Goal: Information Seeking & Learning: Learn about a topic

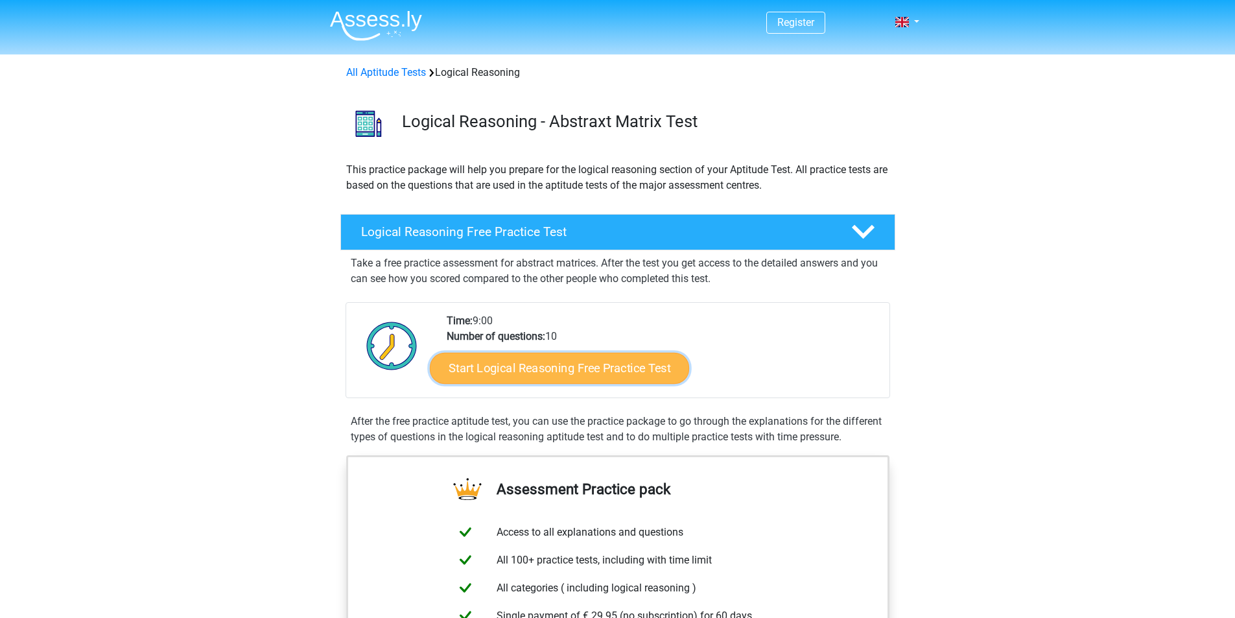
click at [532, 363] on link "Start Logical Reasoning Free Practice Test" at bounding box center [559, 367] width 259 height 31
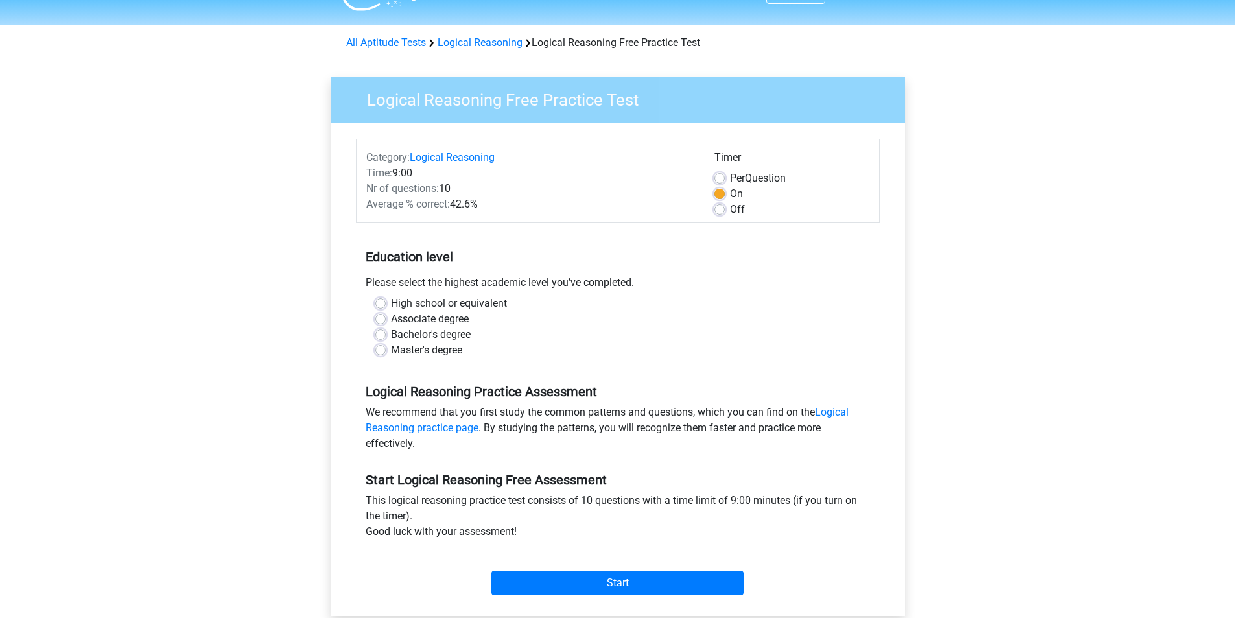
scroll to position [34, 0]
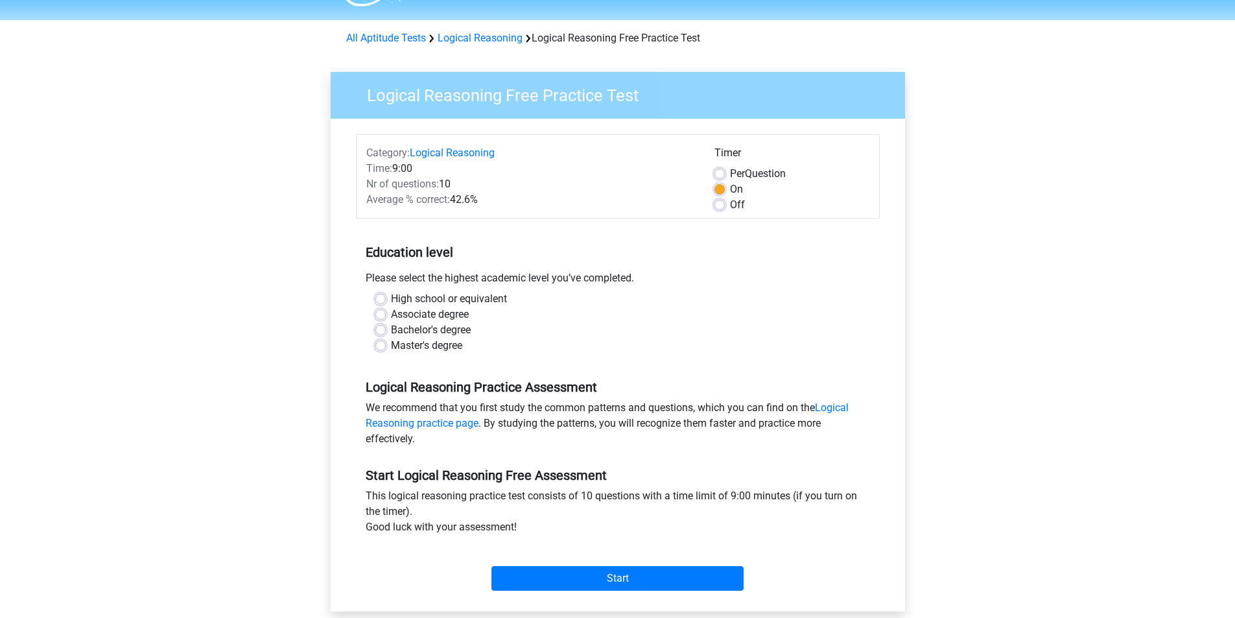
click at [391, 328] on label "Bachelor's degree" at bounding box center [431, 330] width 80 height 16
click at [384, 328] on input "Bachelor's degree" at bounding box center [381, 328] width 10 height 13
radio input "true"
click at [391, 346] on label "Master's degree" at bounding box center [426, 346] width 71 height 16
click at [380, 346] on input "Master's degree" at bounding box center [381, 344] width 10 height 13
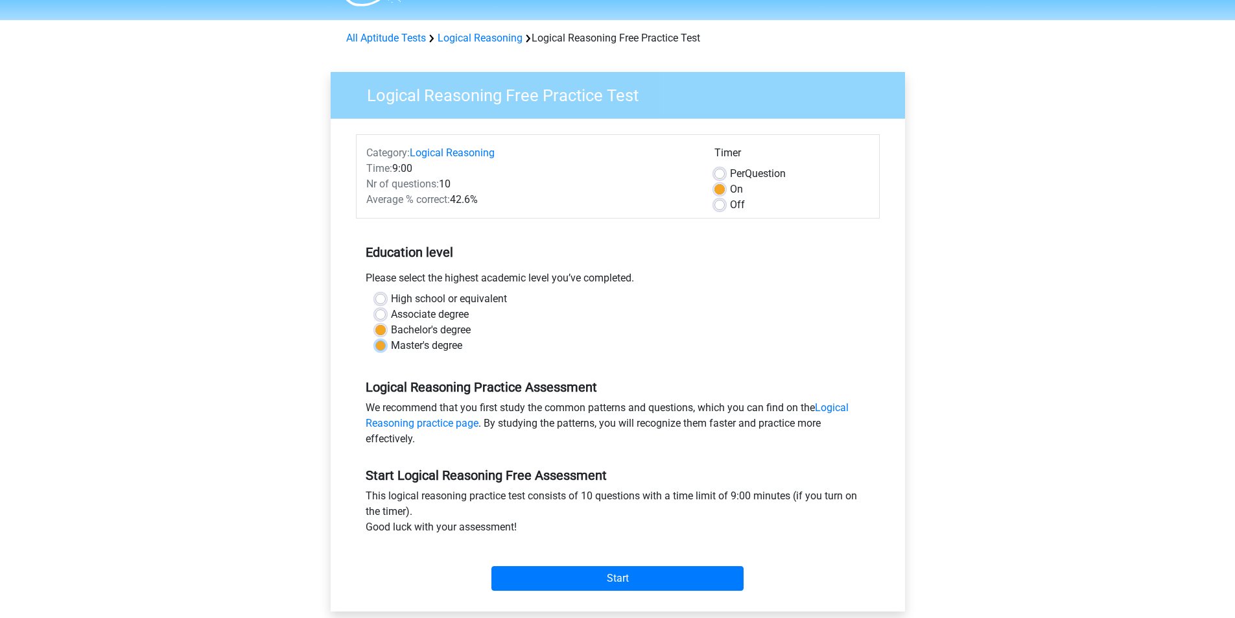
radio input "true"
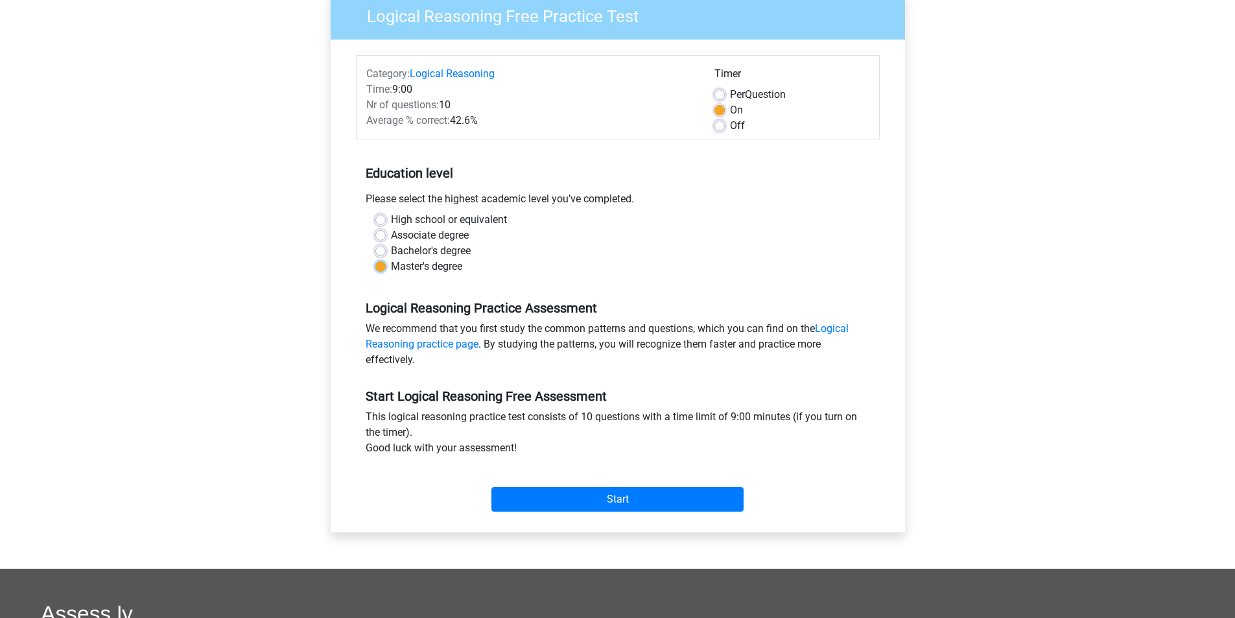
scroll to position [128, 0]
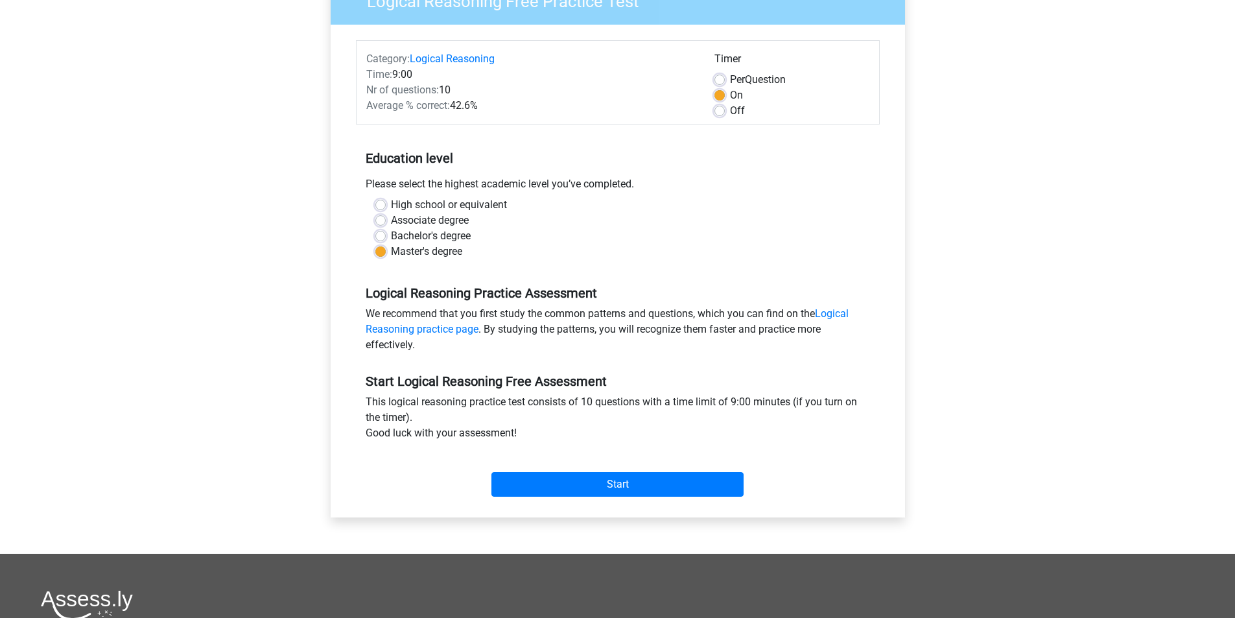
click at [391, 234] on label "Bachelor's degree" at bounding box center [431, 236] width 80 height 16
click at [384, 234] on input "Bachelor's degree" at bounding box center [381, 234] width 10 height 13
radio input "true"
click at [558, 492] on input "Start" at bounding box center [618, 484] width 252 height 25
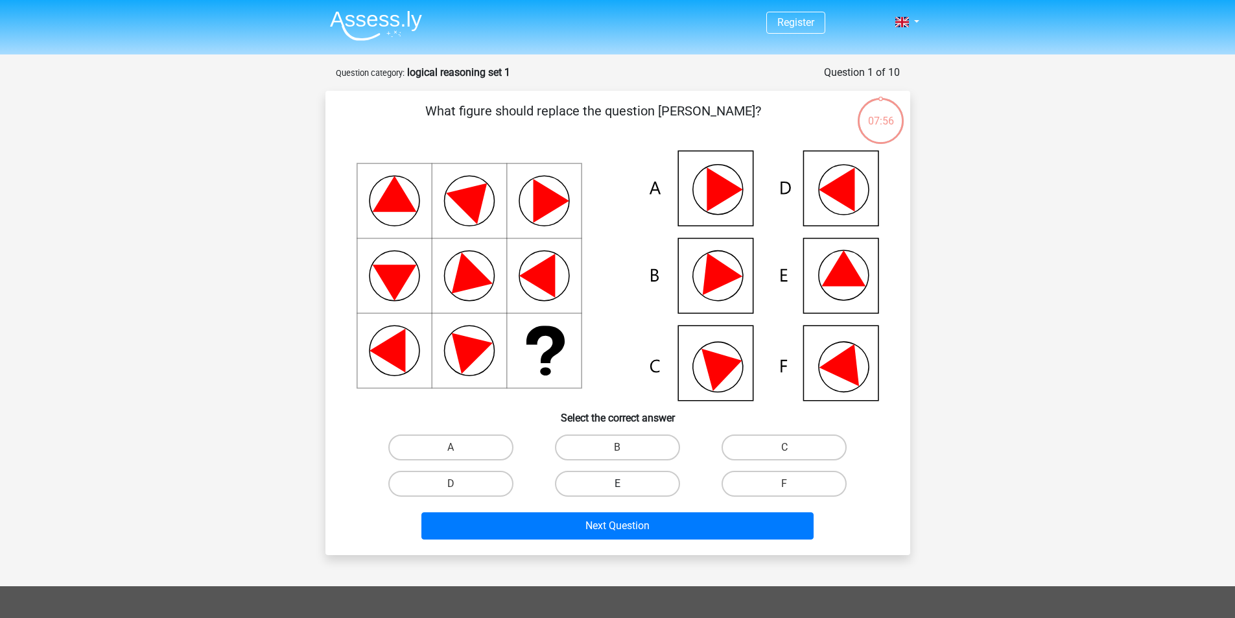
click at [637, 484] on label "E" at bounding box center [617, 484] width 125 height 26
click at [626, 484] on input "E" at bounding box center [621, 488] width 8 height 8
radio input "true"
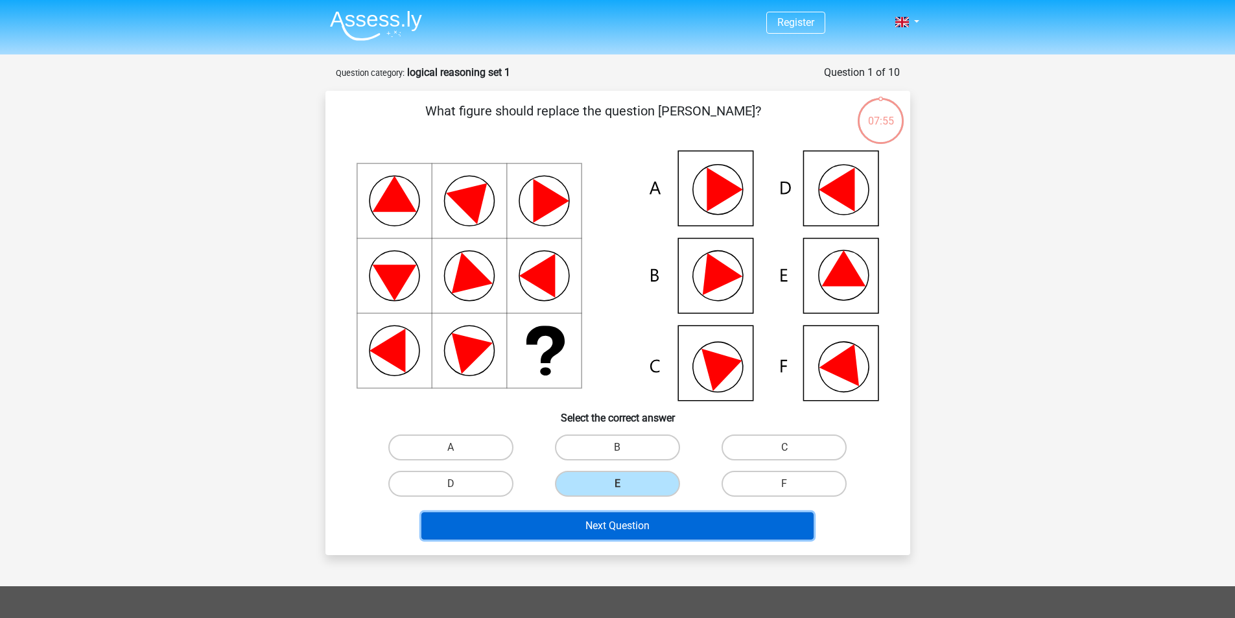
click at [604, 529] on button "Next Question" at bounding box center [618, 525] width 392 height 27
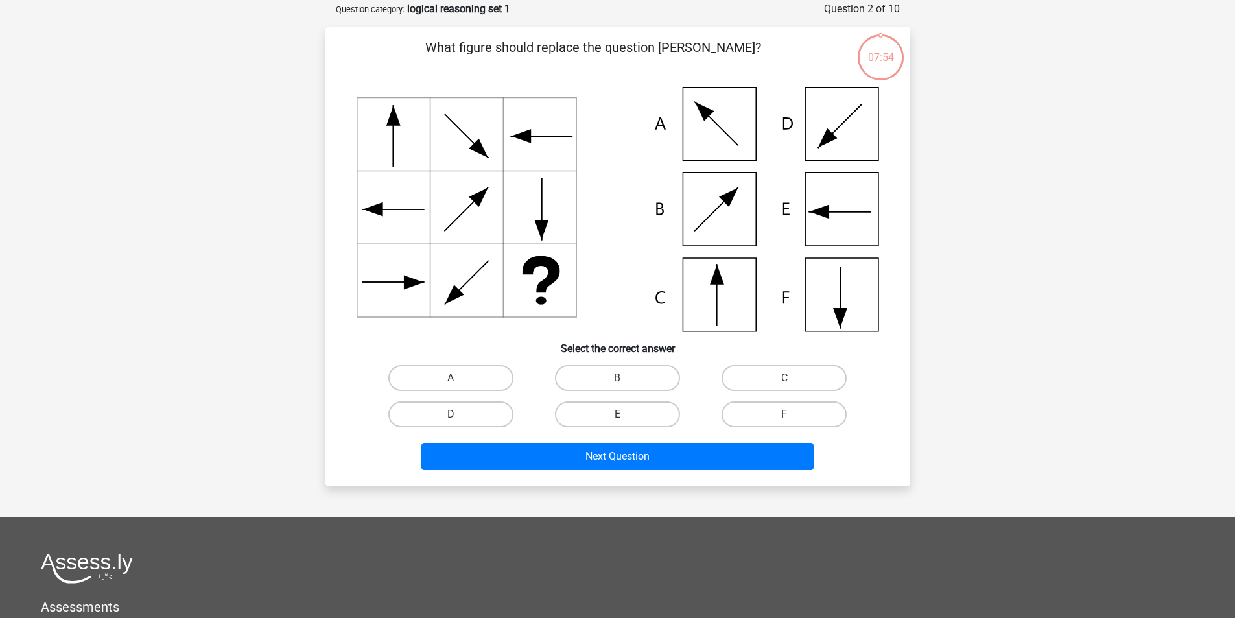
scroll to position [65, 0]
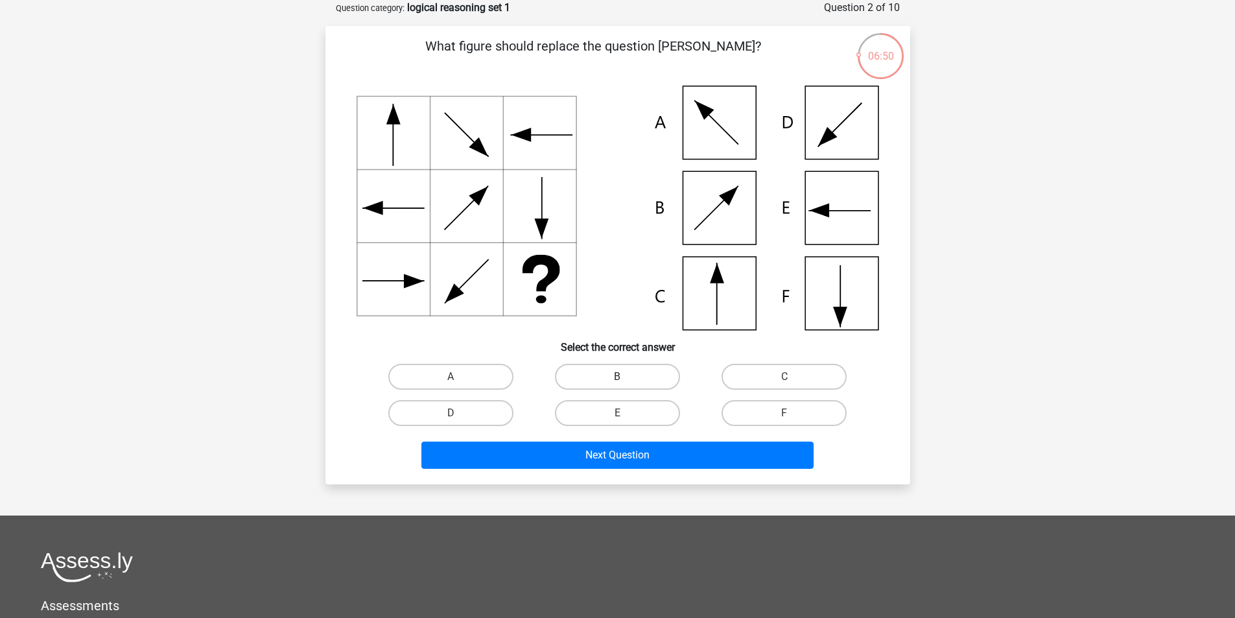
click at [607, 377] on label "B" at bounding box center [617, 377] width 125 height 26
click at [617, 377] on input "B" at bounding box center [621, 381] width 8 height 8
radio input "true"
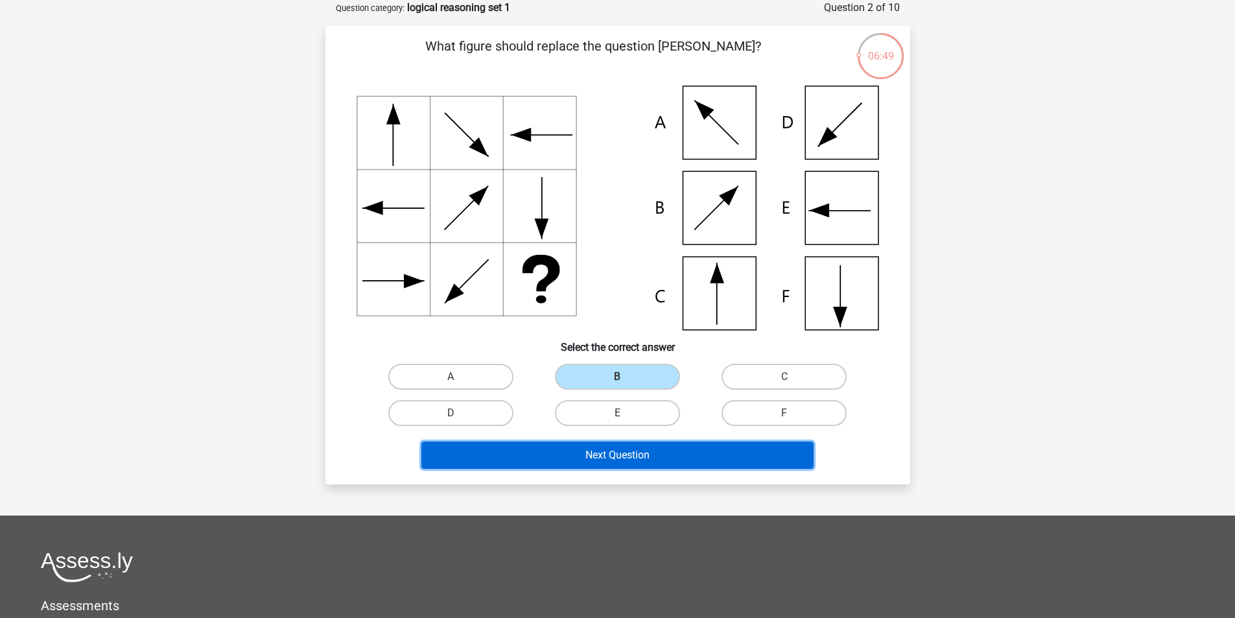
click at [553, 457] on button "Next Question" at bounding box center [618, 455] width 392 height 27
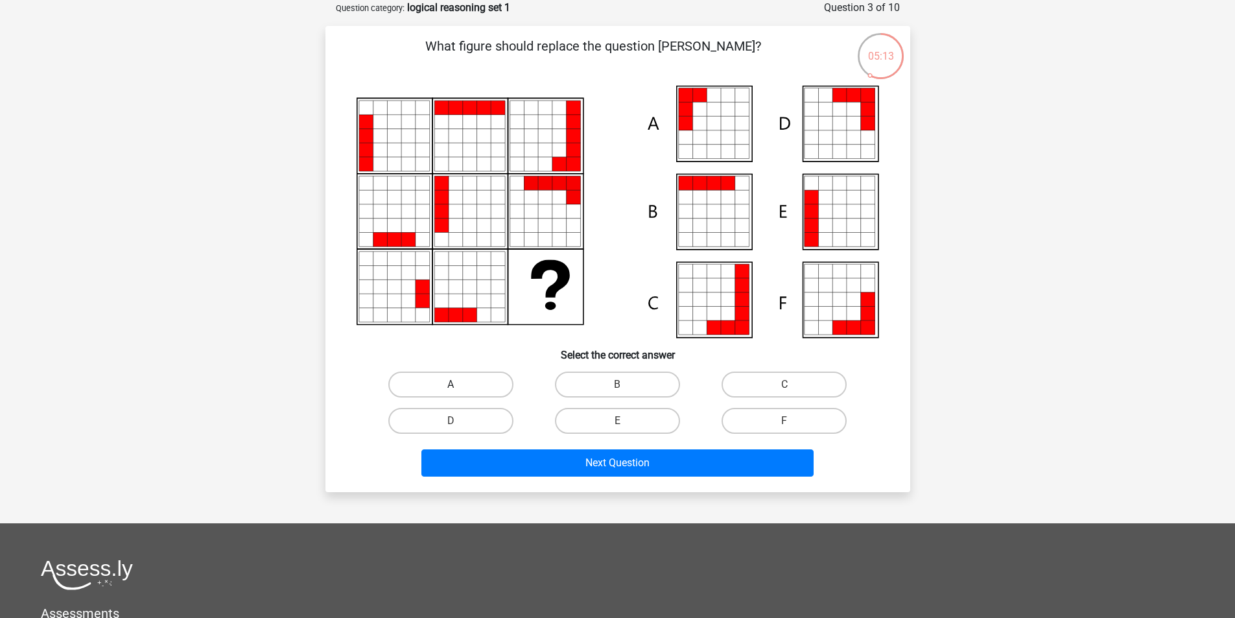
click at [450, 382] on label "A" at bounding box center [450, 385] width 125 height 26
click at [451, 385] on input "A" at bounding box center [455, 389] width 8 height 8
radio input "true"
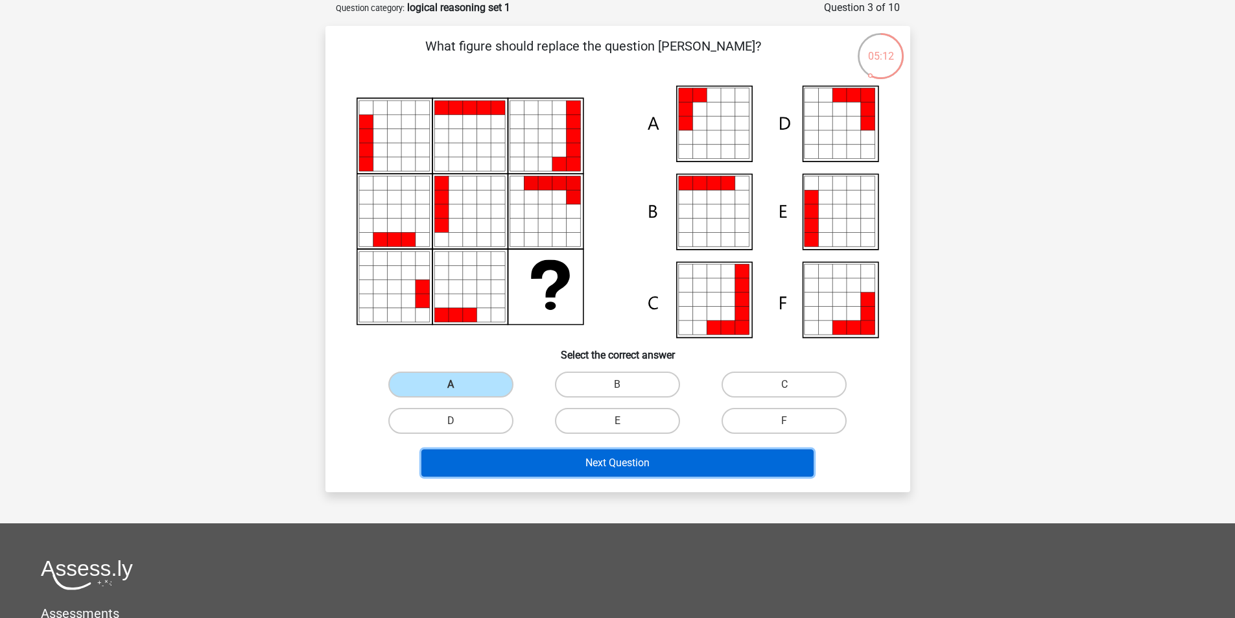
click at [572, 458] on button "Next Question" at bounding box center [618, 462] width 392 height 27
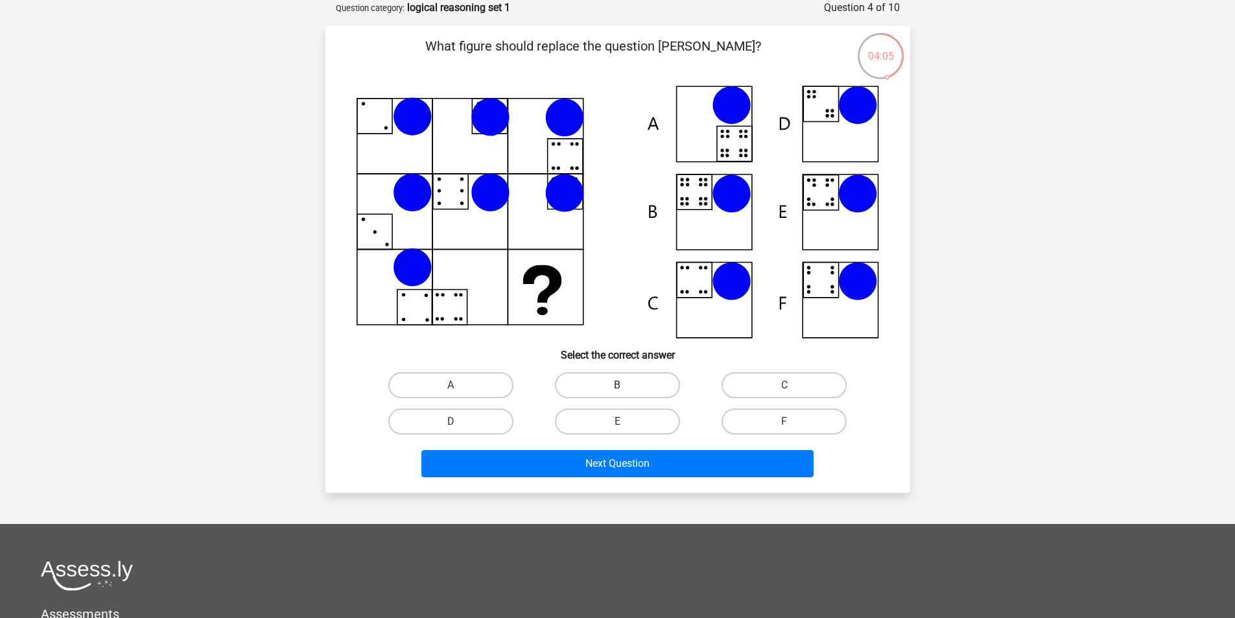
click at [596, 387] on label "B" at bounding box center [617, 385] width 125 height 26
click at [617, 387] on input "B" at bounding box center [621, 389] width 8 height 8
radio input "true"
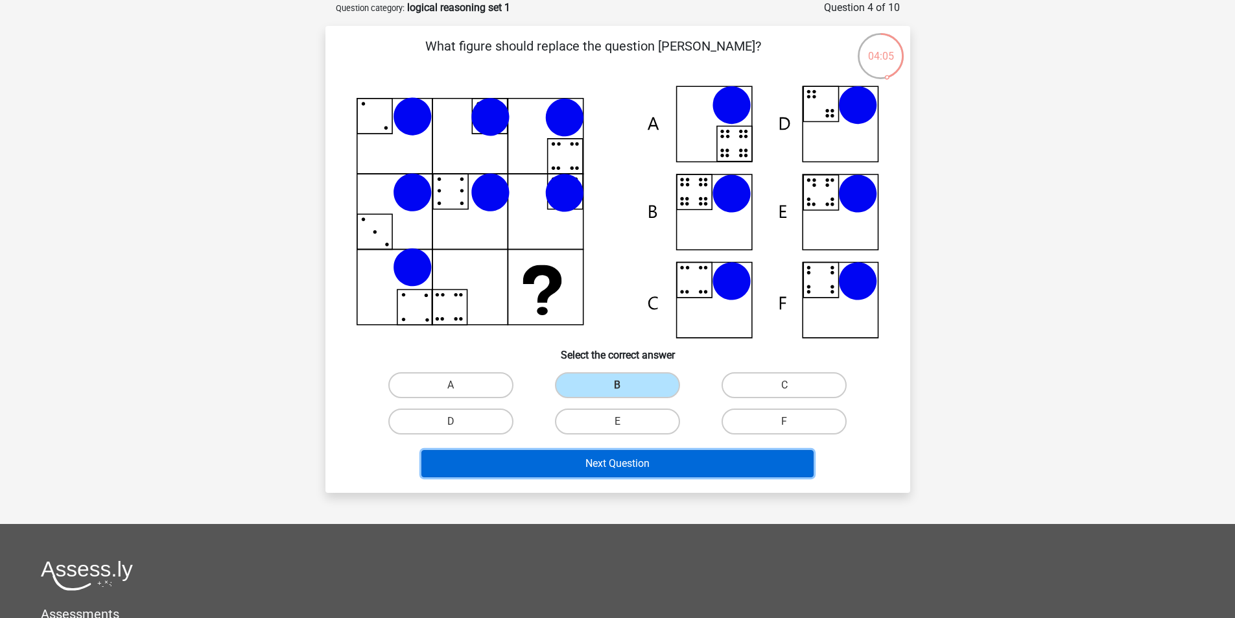
click at [576, 460] on button "Next Question" at bounding box center [618, 463] width 392 height 27
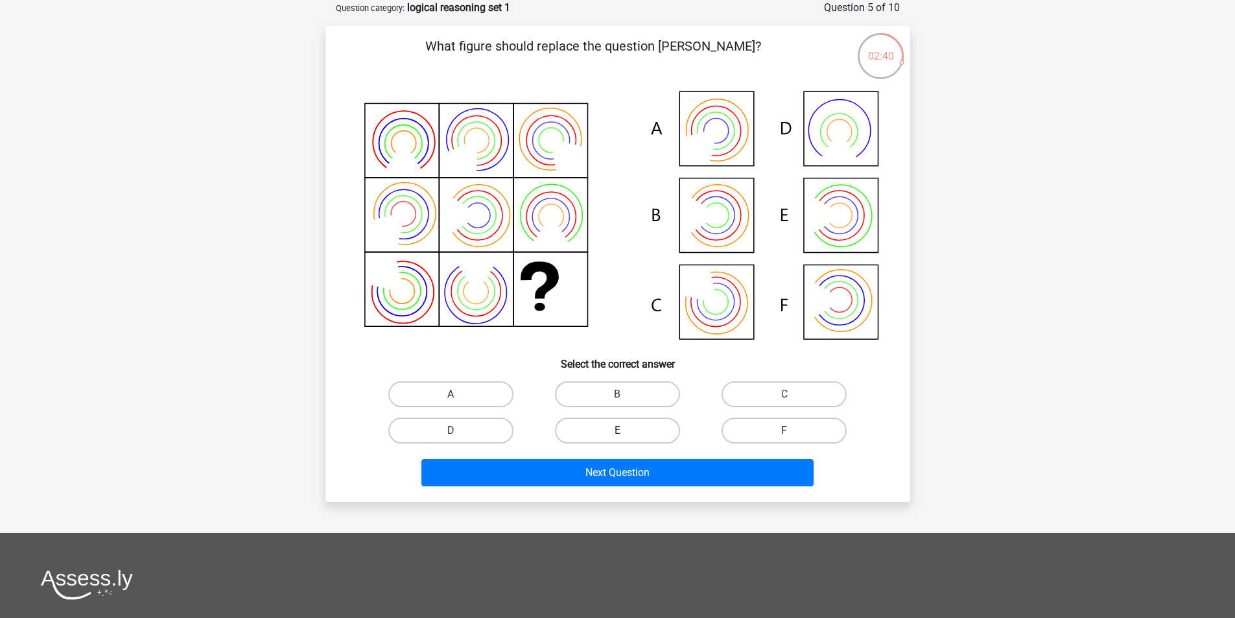
click at [827, 211] on icon at bounding box center [824, 215] width 34 height 43
click at [626, 420] on label "E" at bounding box center [617, 431] width 125 height 26
click at [626, 431] on input "E" at bounding box center [621, 435] width 8 height 8
radio input "true"
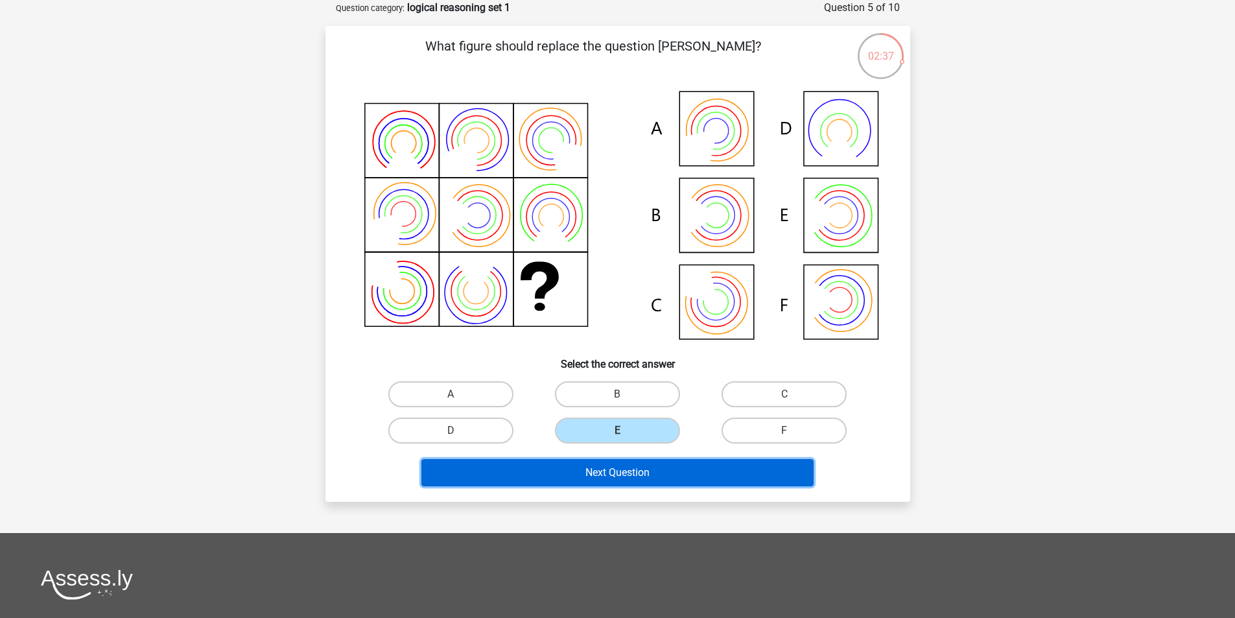
click at [590, 477] on button "Next Question" at bounding box center [618, 472] width 392 height 27
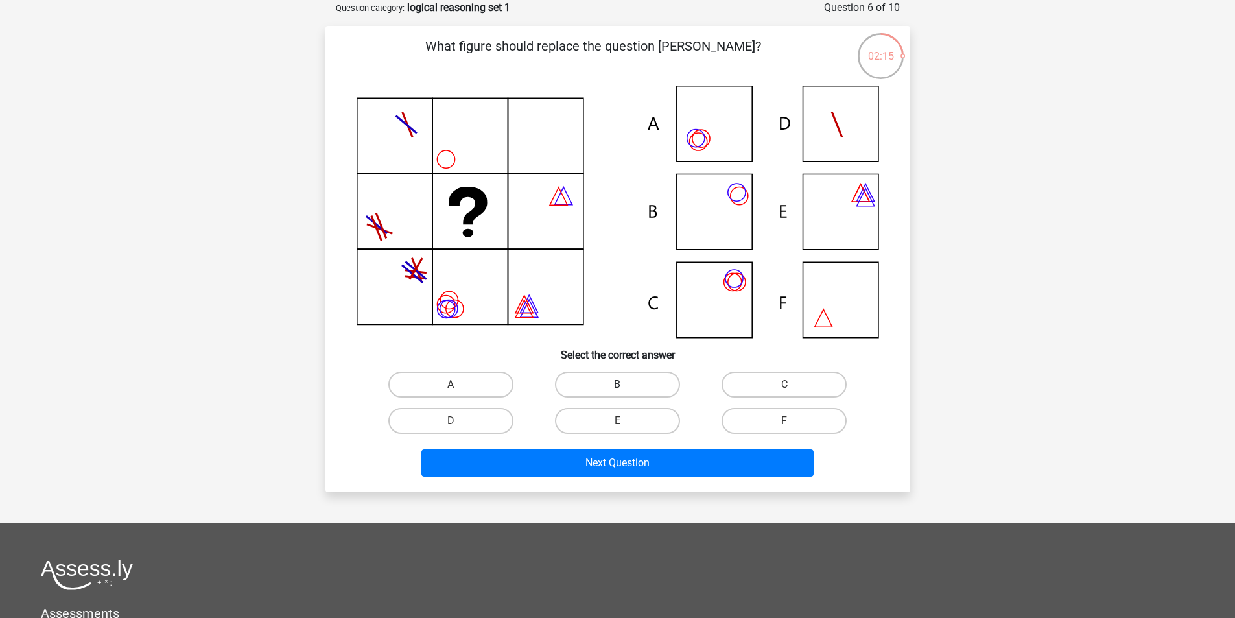
click at [590, 382] on label "B" at bounding box center [617, 385] width 125 height 26
click at [617, 385] on input "B" at bounding box center [621, 389] width 8 height 8
radio input "true"
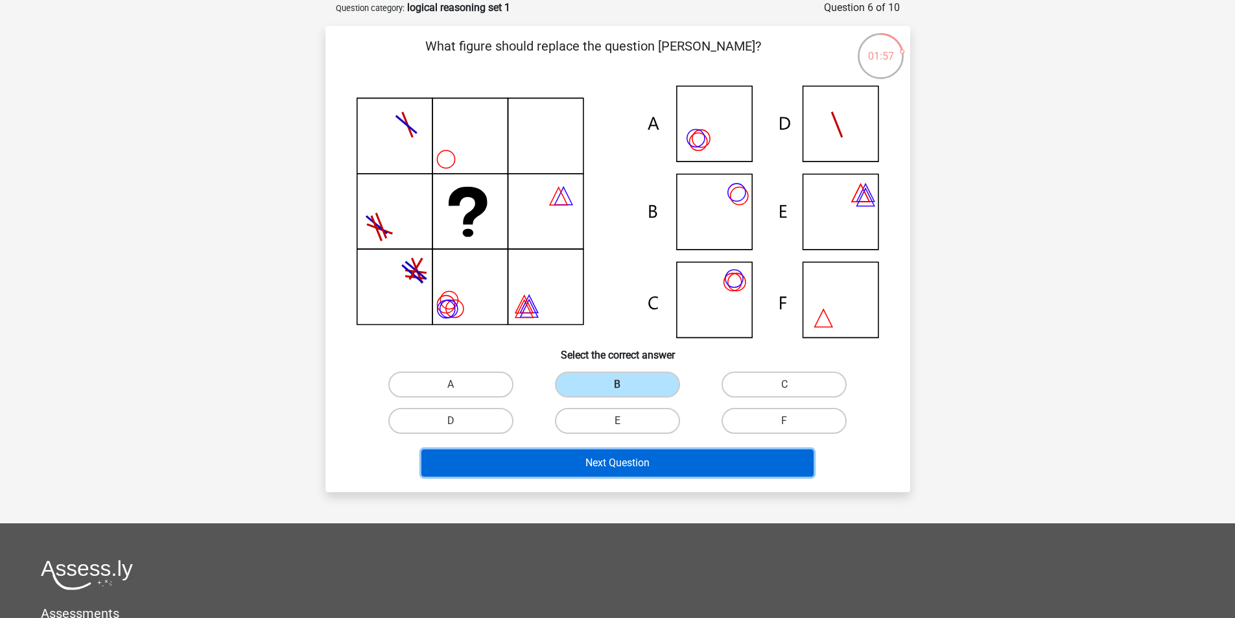
click at [582, 462] on button "Next Question" at bounding box center [618, 462] width 392 height 27
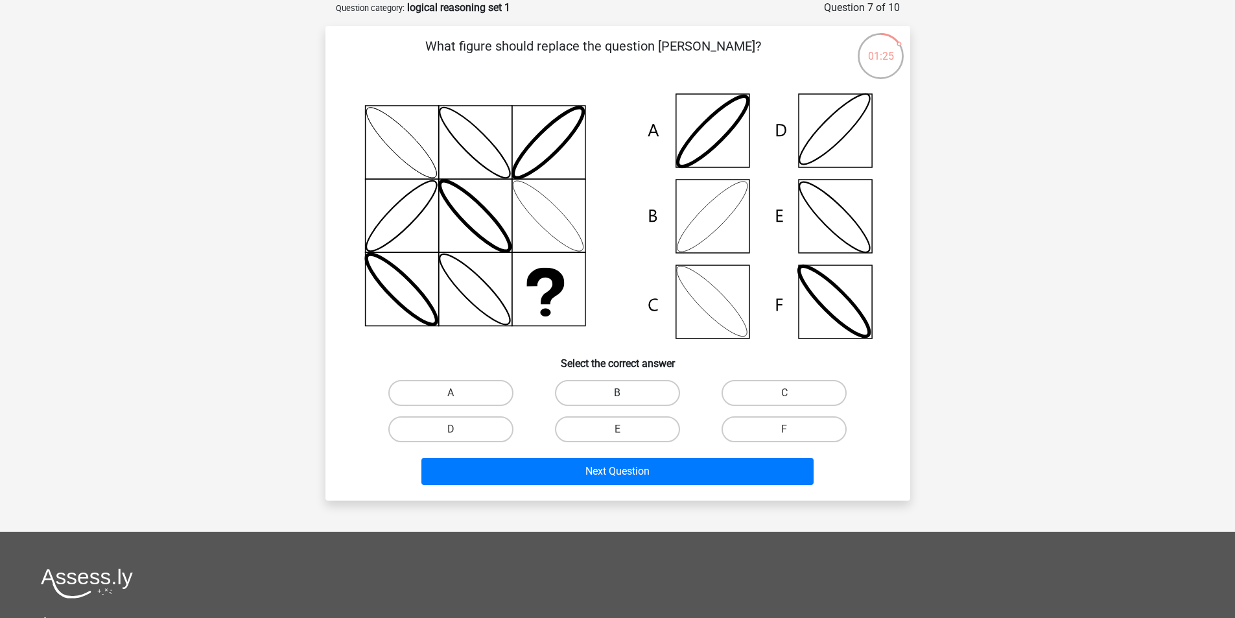
click at [604, 384] on label "B" at bounding box center [617, 393] width 125 height 26
click at [617, 393] on input "B" at bounding box center [621, 397] width 8 height 8
radio input "true"
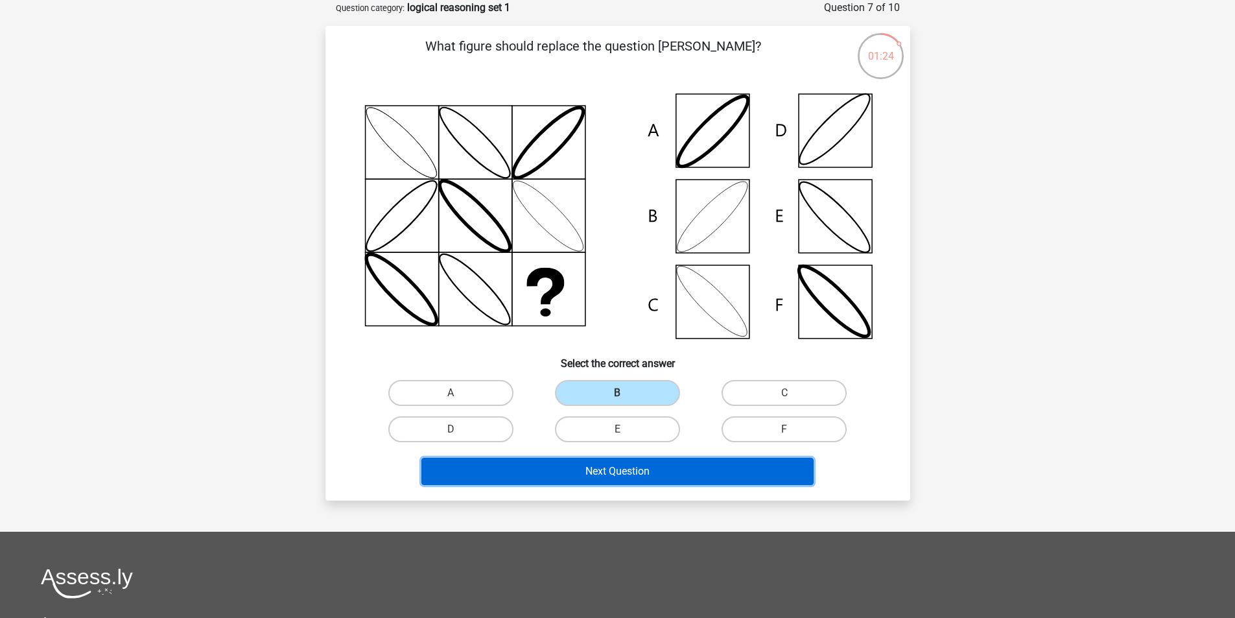
click at [568, 468] on button "Next Question" at bounding box center [618, 471] width 392 height 27
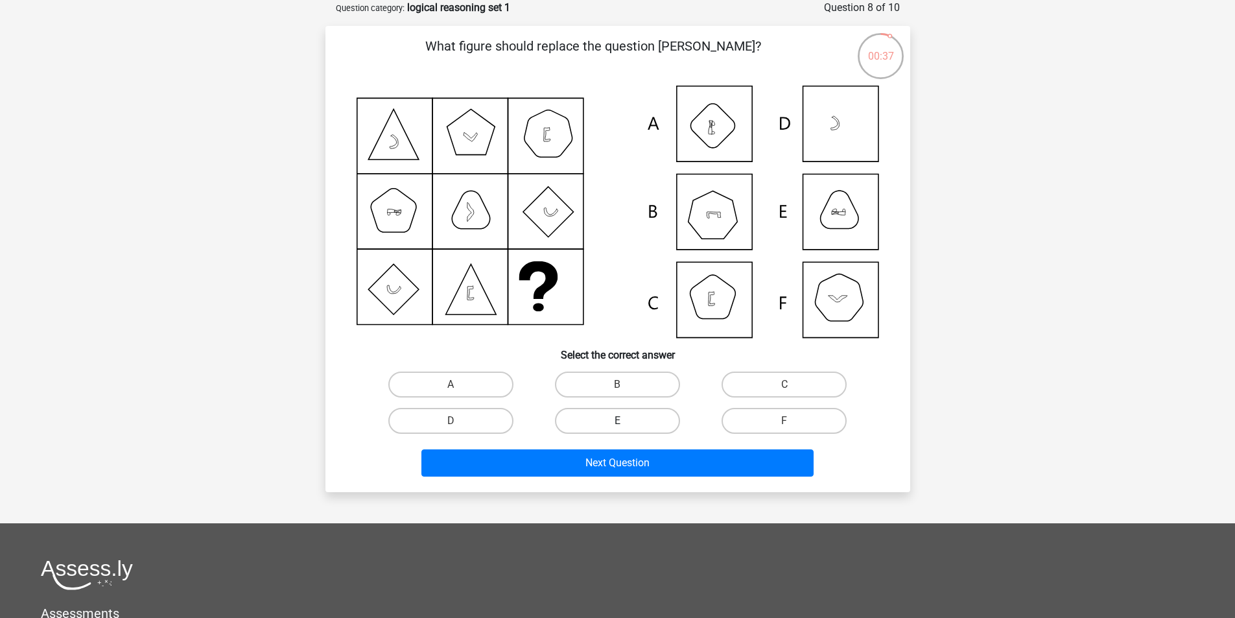
click at [625, 414] on label "E" at bounding box center [617, 421] width 125 height 26
click at [625, 421] on input "E" at bounding box center [621, 425] width 8 height 8
radio input "true"
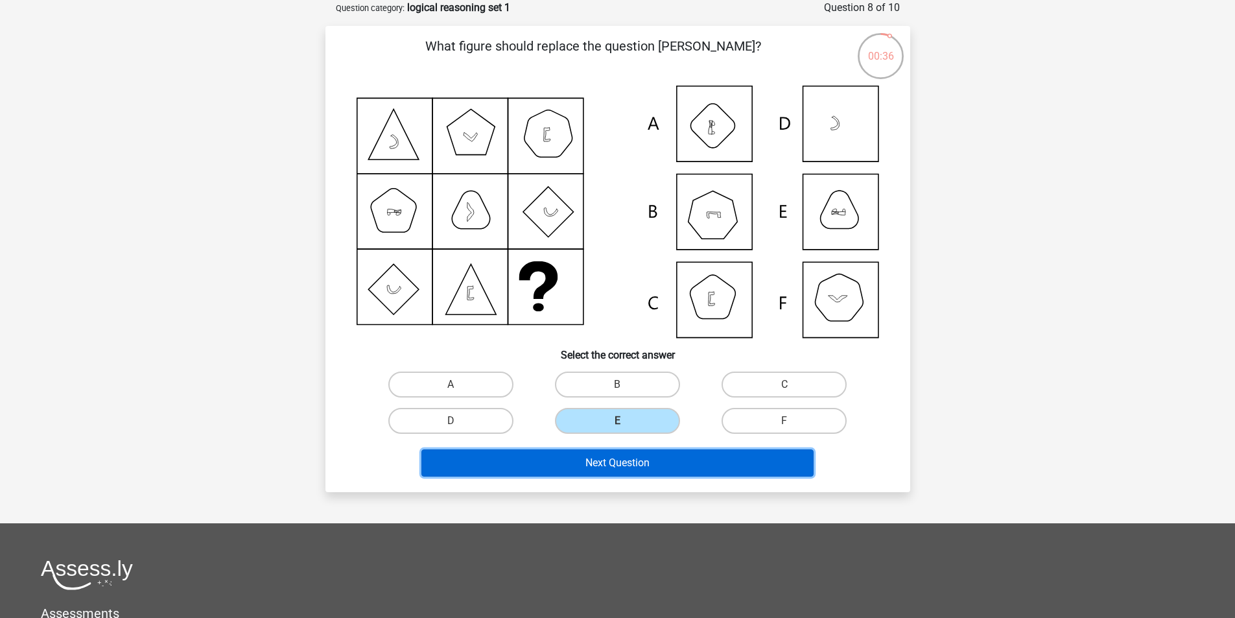
click at [588, 466] on button "Next Question" at bounding box center [618, 462] width 392 height 27
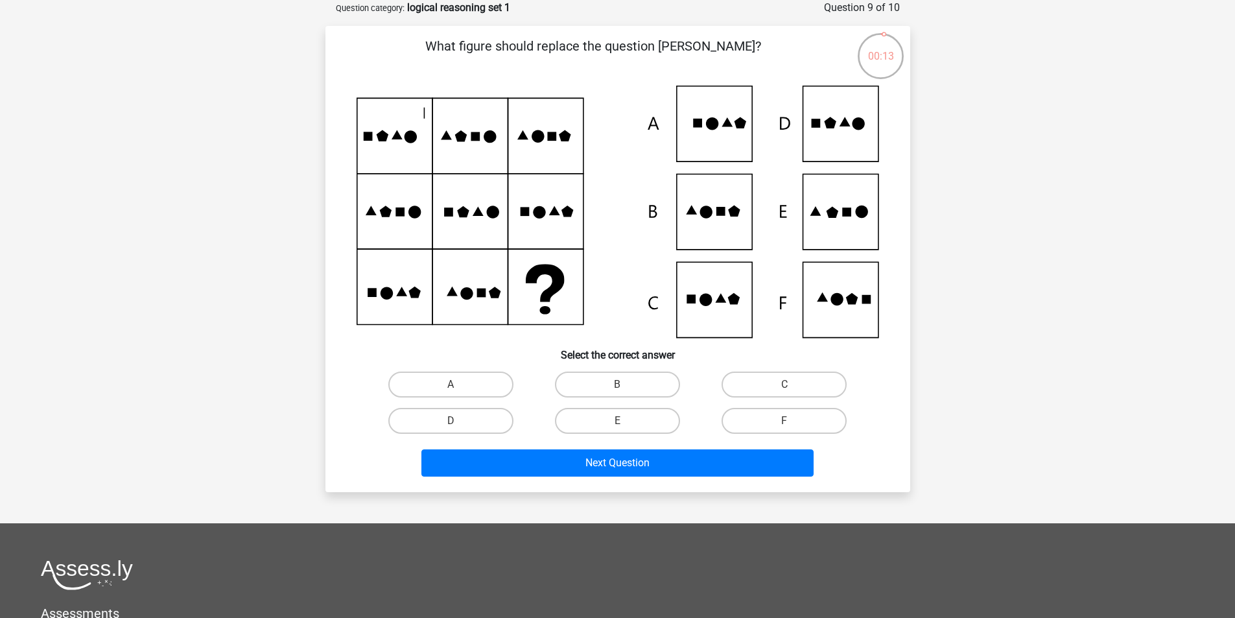
click at [721, 237] on icon at bounding box center [618, 212] width 523 height 252
click at [604, 380] on label "B" at bounding box center [617, 385] width 125 height 26
click at [617, 385] on input "B" at bounding box center [621, 389] width 8 height 8
radio input "true"
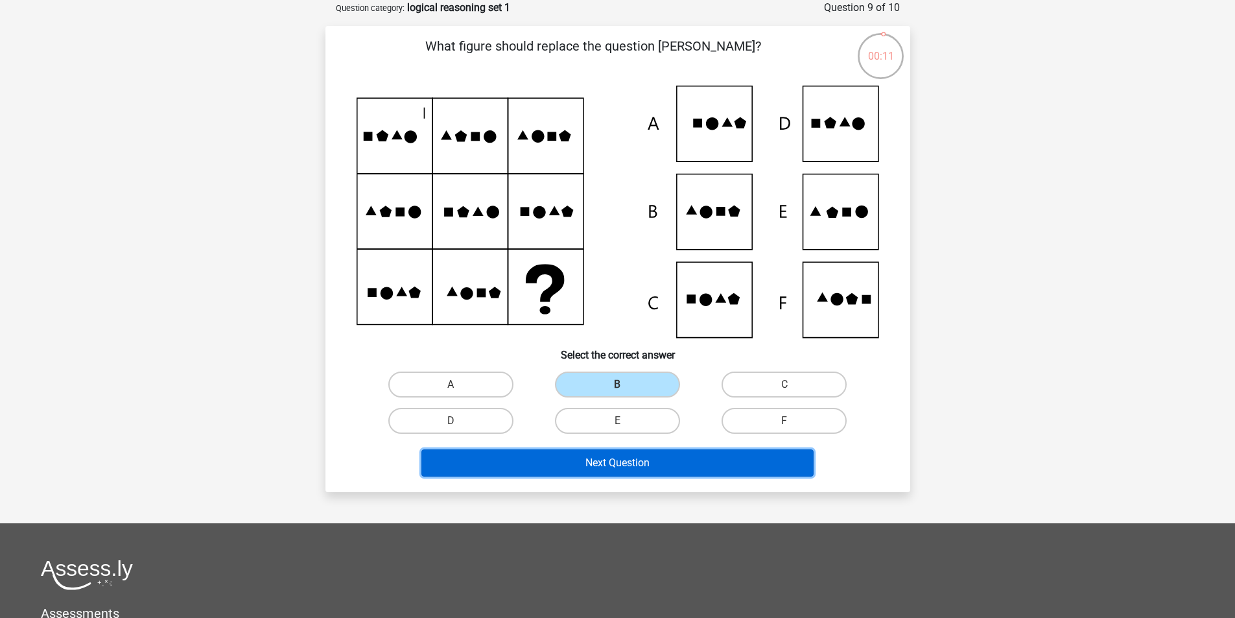
click at [600, 469] on button "Next Question" at bounding box center [618, 462] width 392 height 27
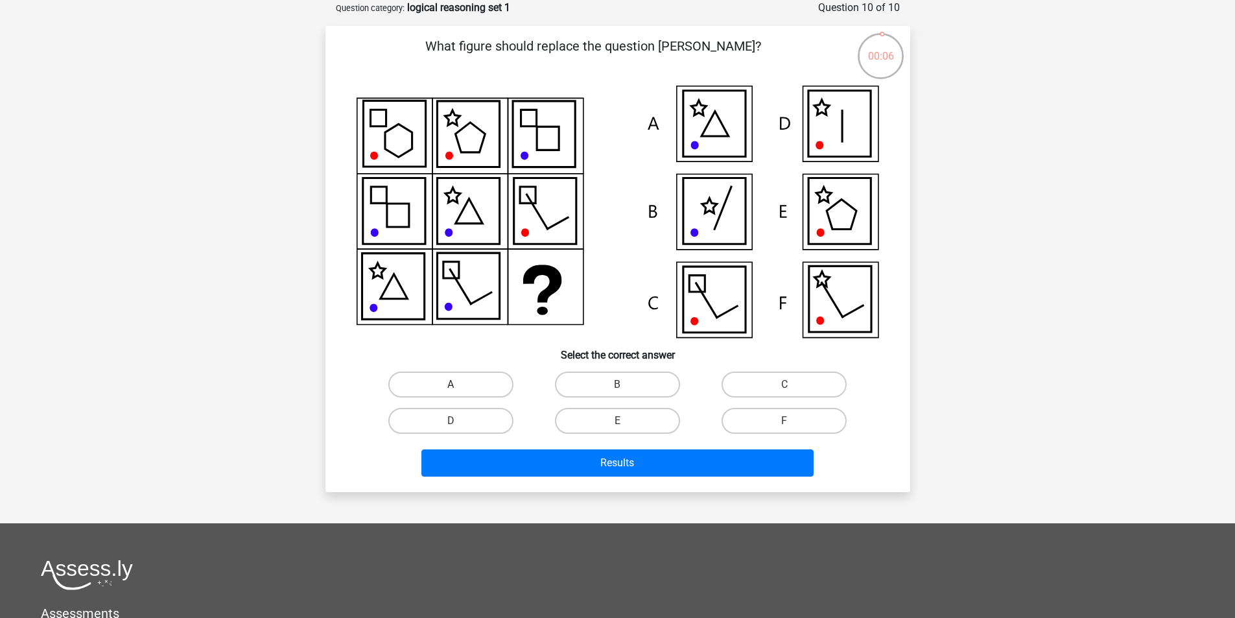
click at [473, 390] on label "A" at bounding box center [450, 385] width 125 height 26
click at [459, 390] on input "A" at bounding box center [455, 389] width 8 height 8
radio input "true"
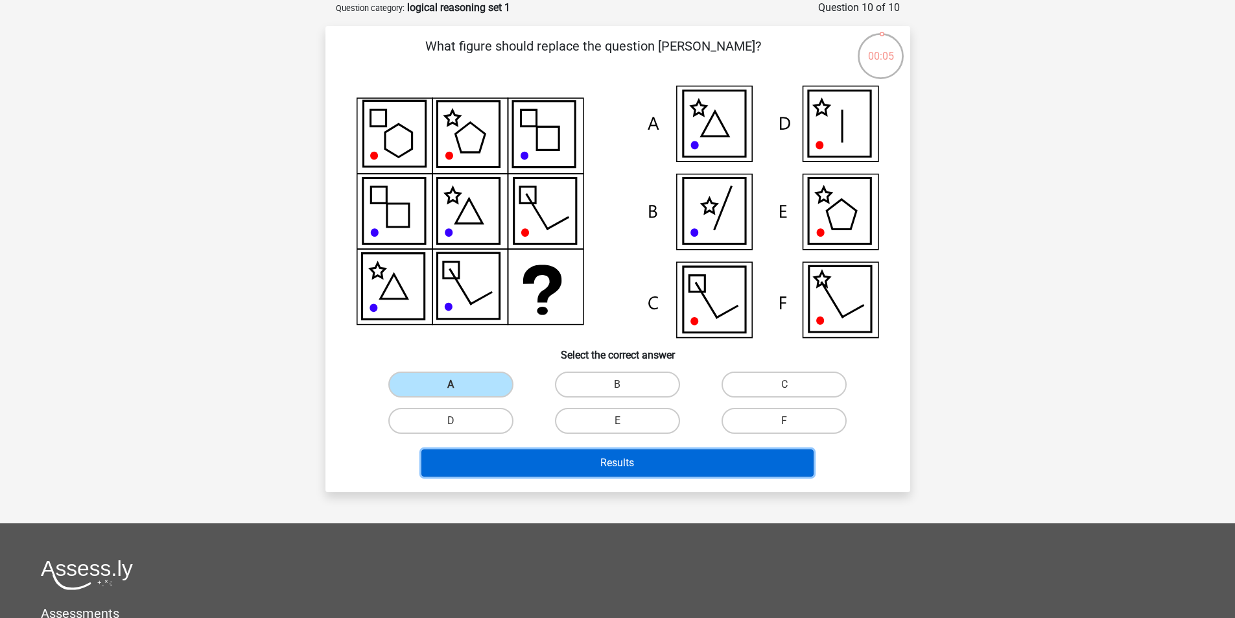
click at [517, 471] on button "Results" at bounding box center [618, 462] width 392 height 27
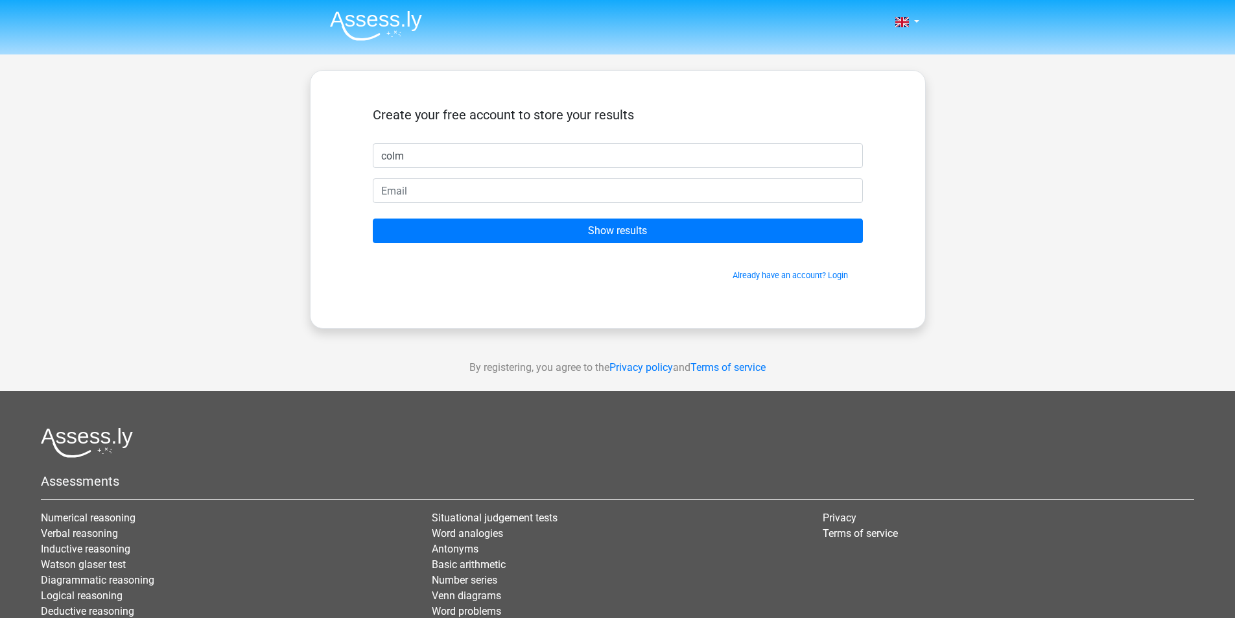
type input "colm"
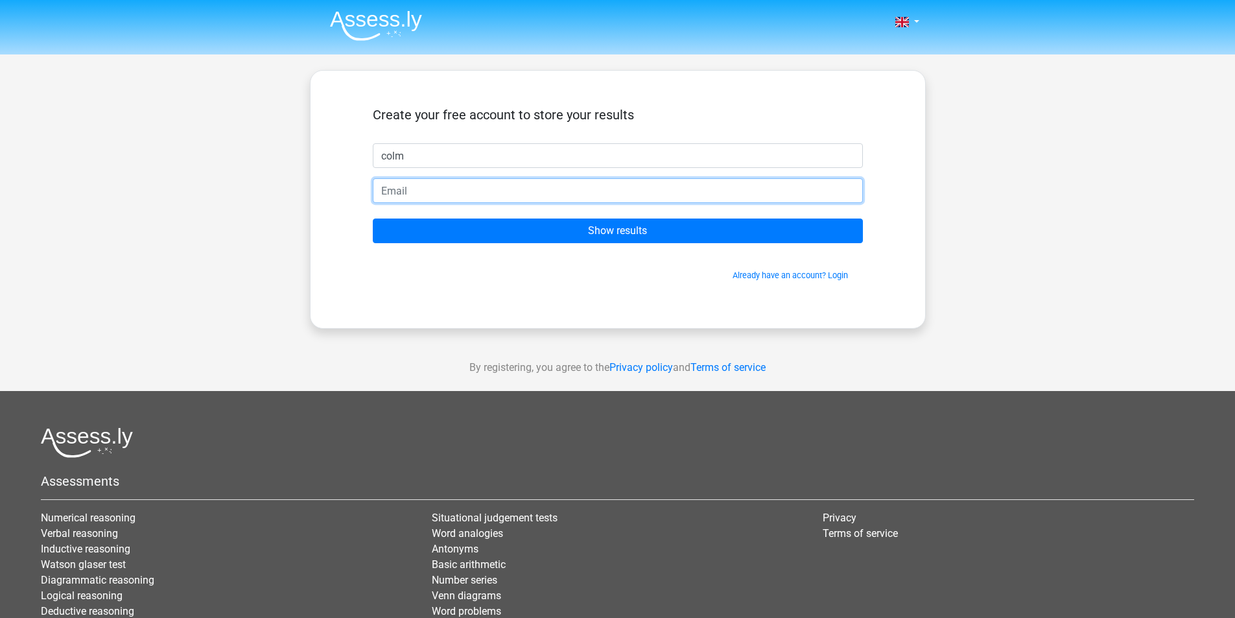
click at [412, 189] on input "email" at bounding box center [618, 190] width 490 height 25
type input "colmhoys@gmail.com"
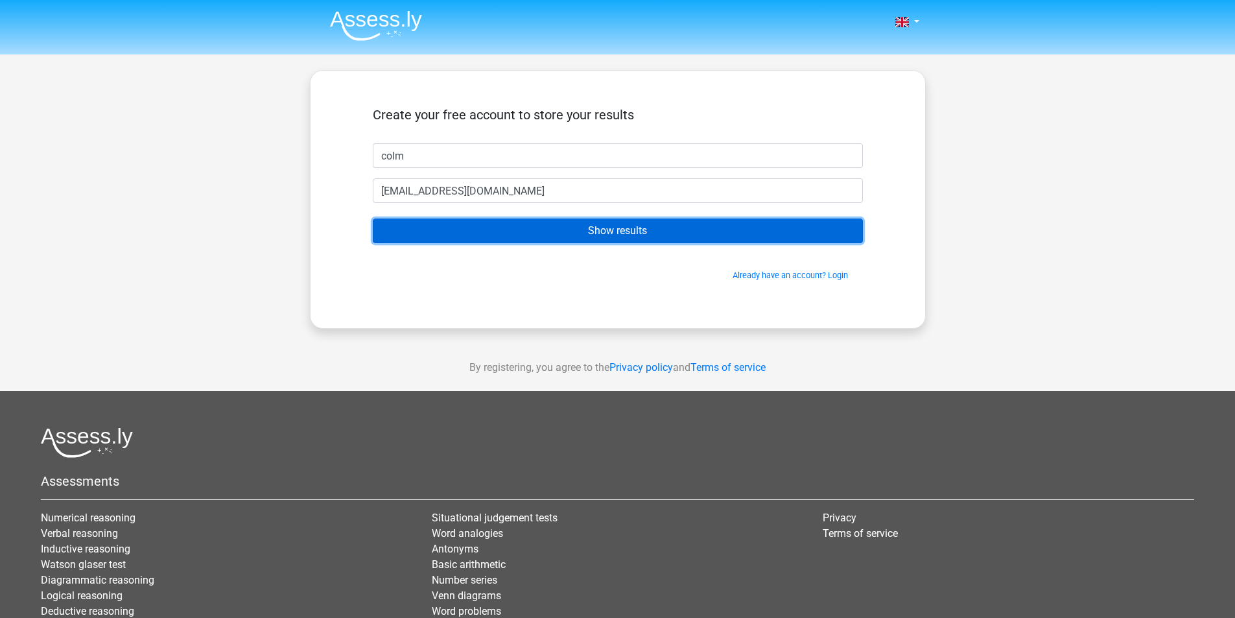
click at [459, 232] on input "Show results" at bounding box center [618, 231] width 490 height 25
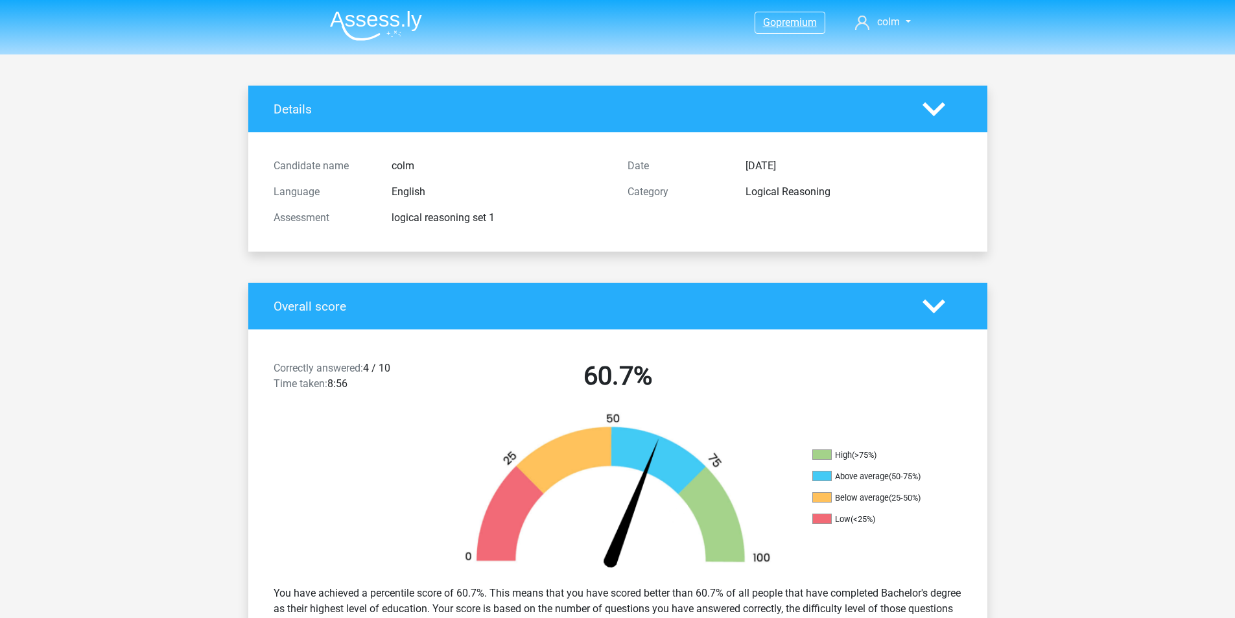
click at [788, 25] on span "premium" at bounding box center [796, 22] width 41 height 12
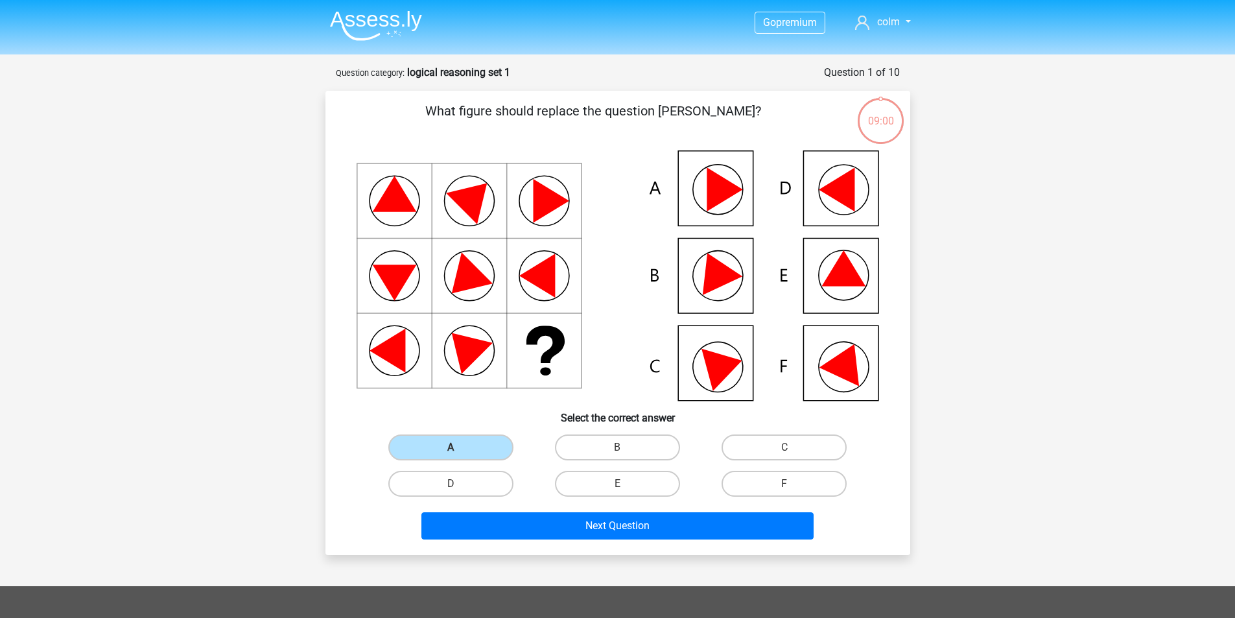
scroll to position [65, 0]
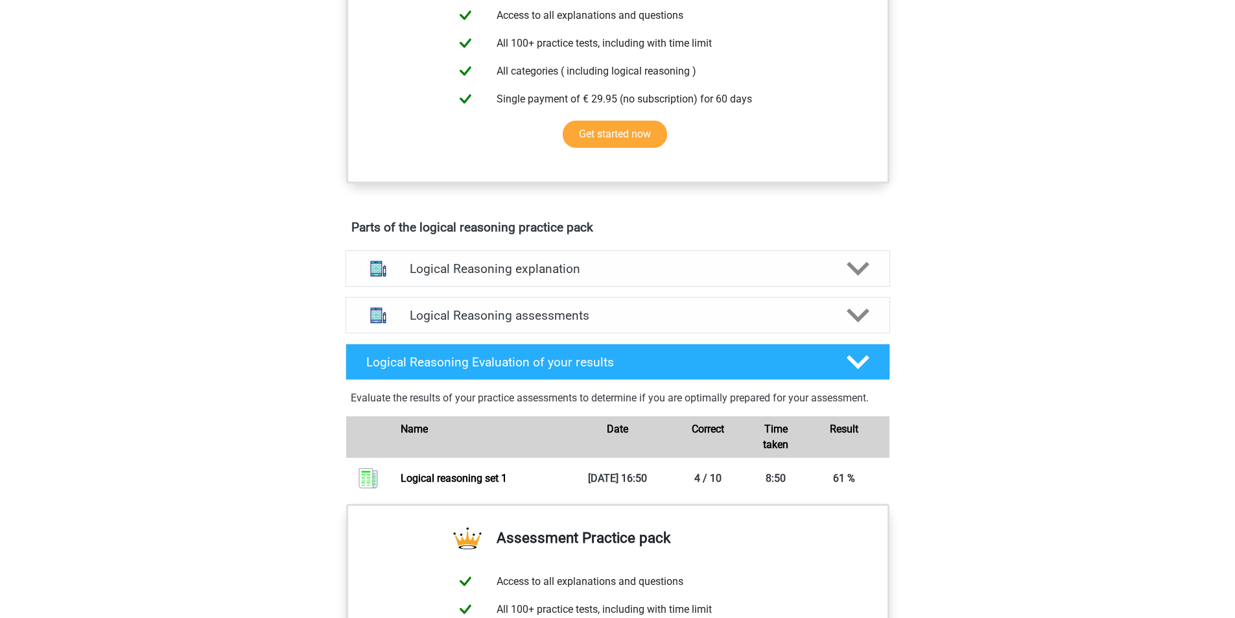
scroll to position [483, 0]
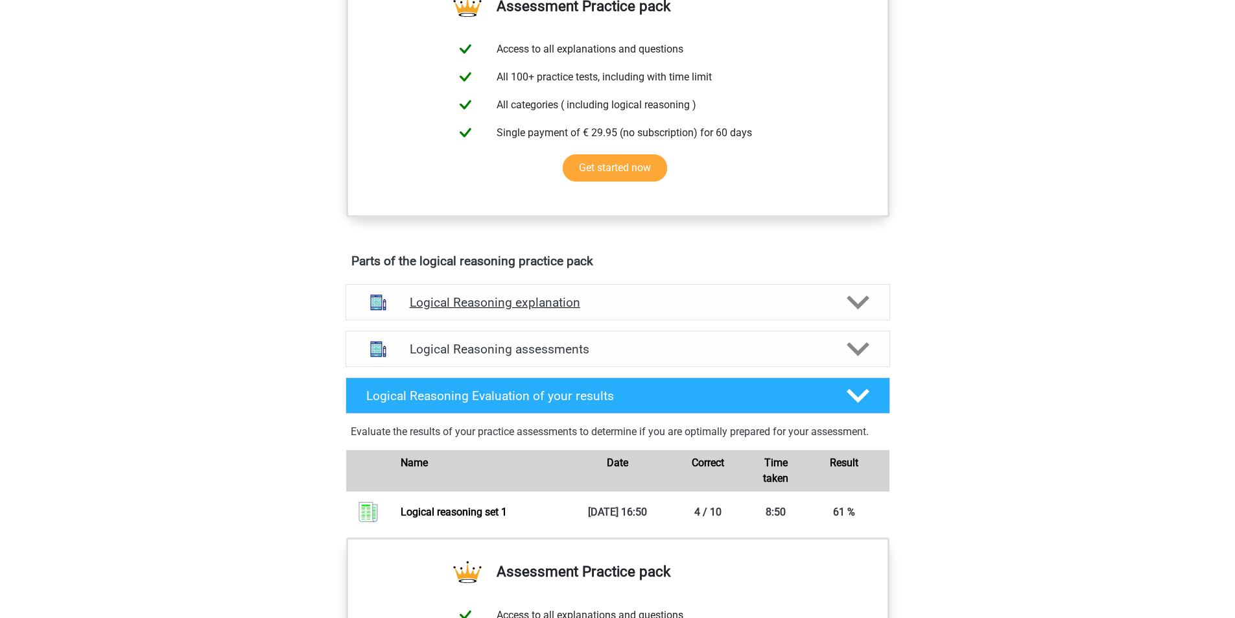
click at [746, 303] on div "Logical Reasoning explanation" at bounding box center [618, 302] width 545 height 36
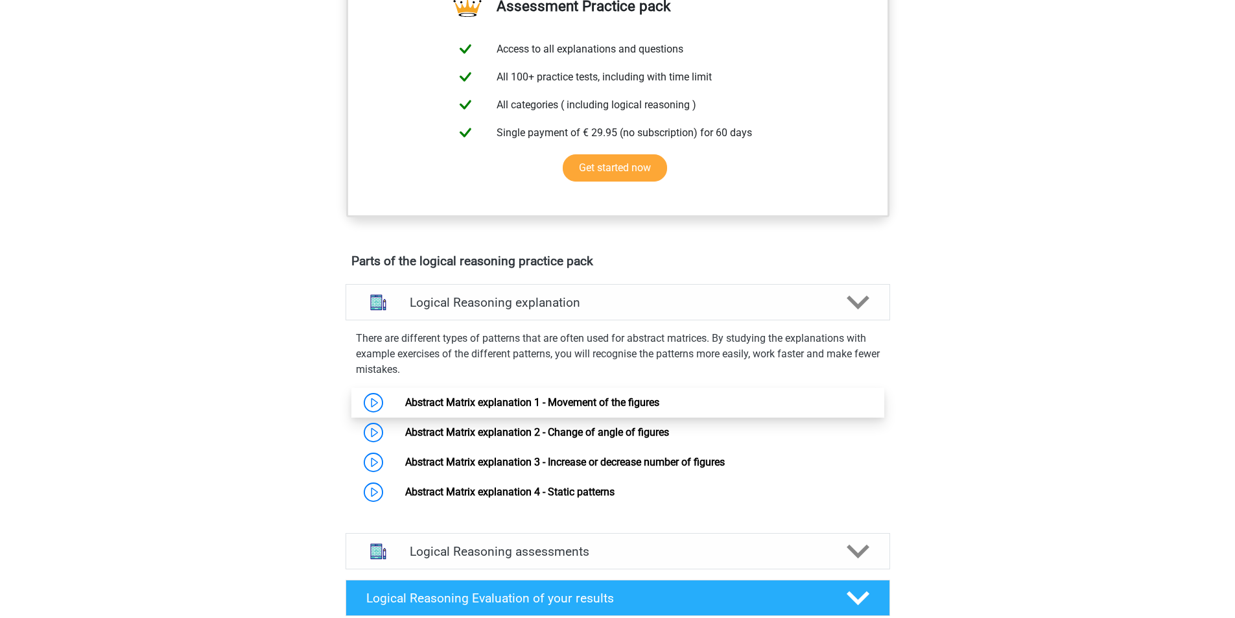
click at [527, 409] on link "Abstract Matrix explanation 1 - Movement of the figures" at bounding box center [532, 402] width 254 height 12
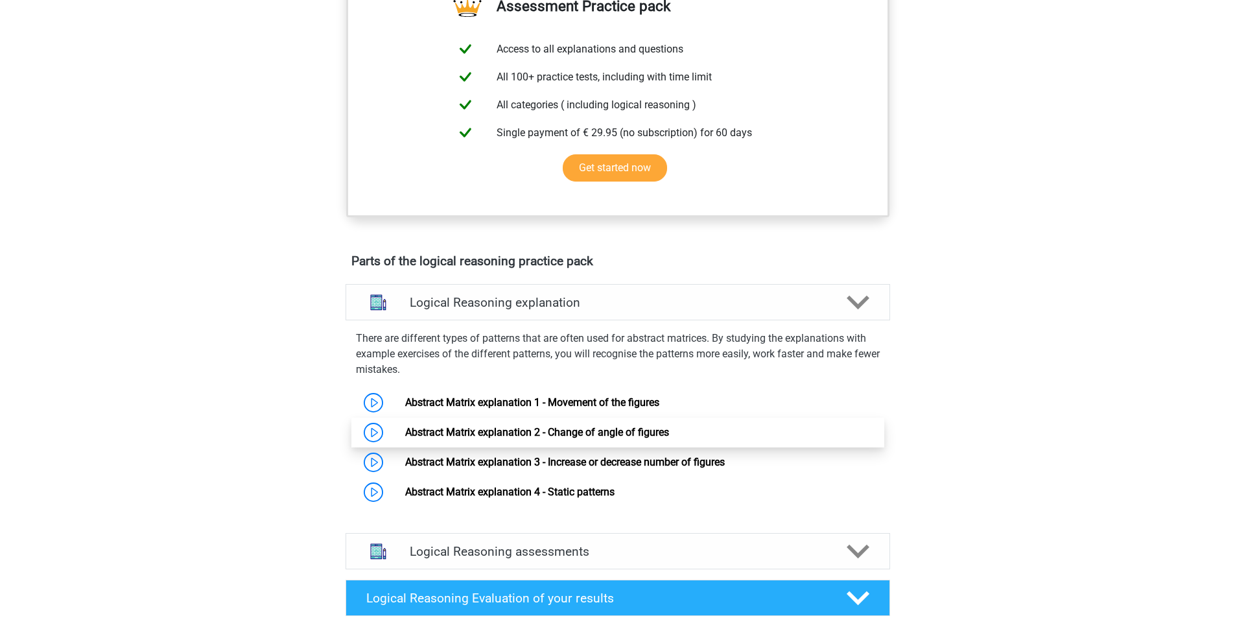
click at [584, 438] on link "Abstract Matrix explanation 2 - Change of angle of figures" at bounding box center [537, 432] width 264 height 12
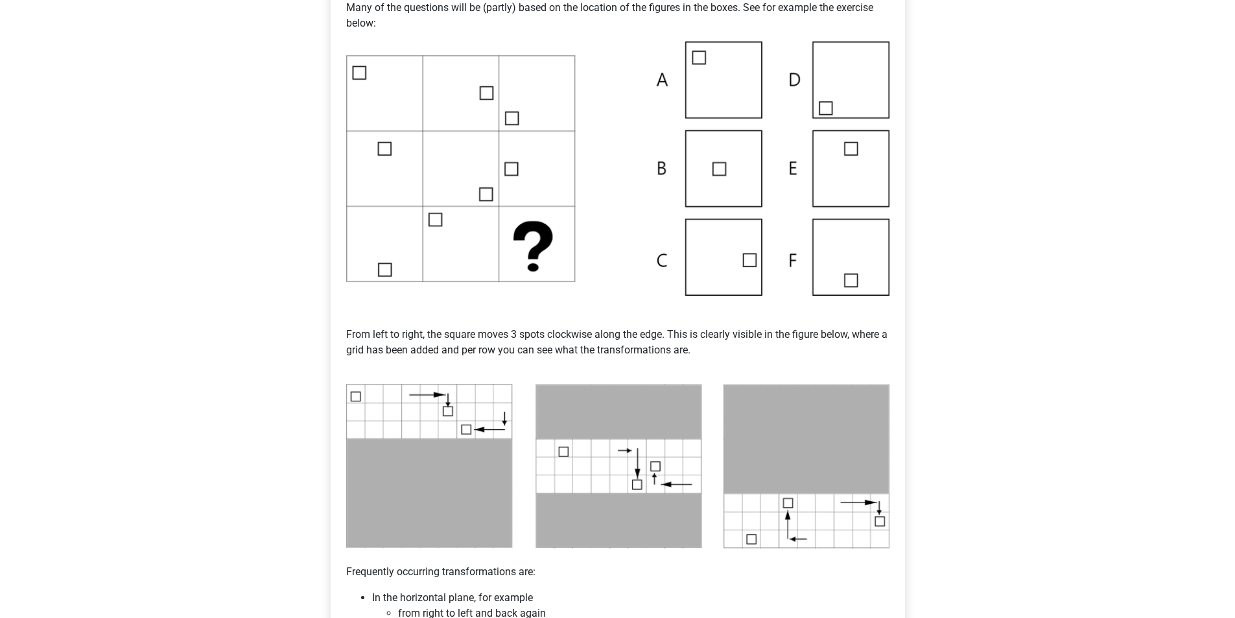
scroll to position [304, 0]
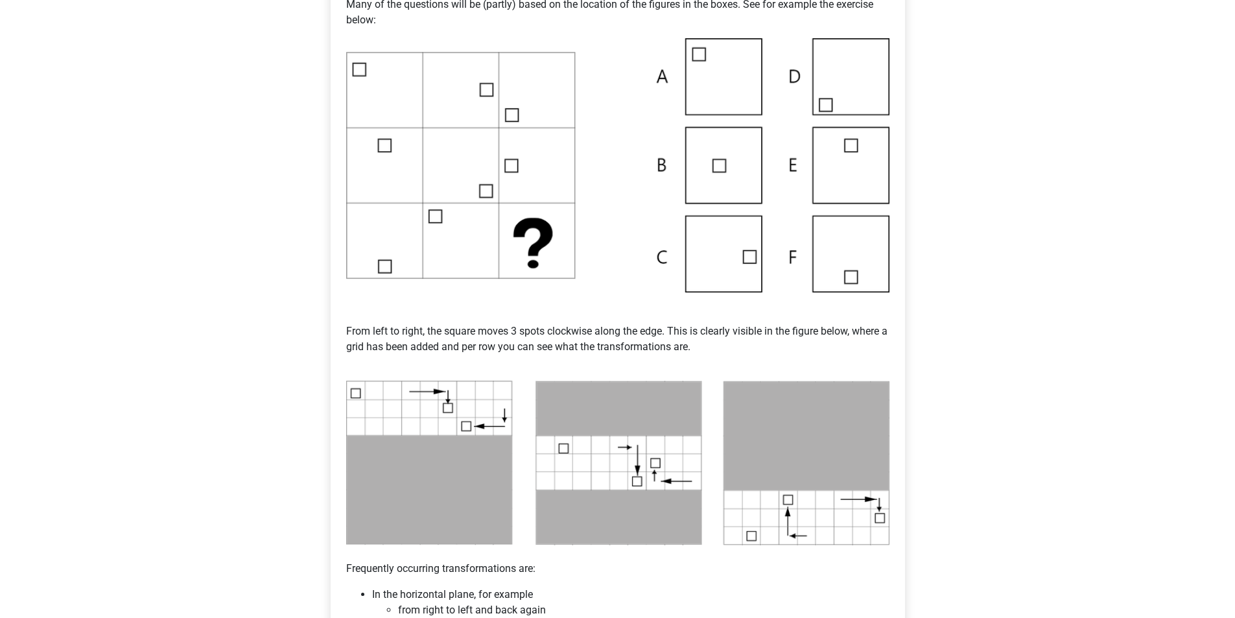
click at [527, 415] on img at bounding box center [617, 463] width 543 height 165
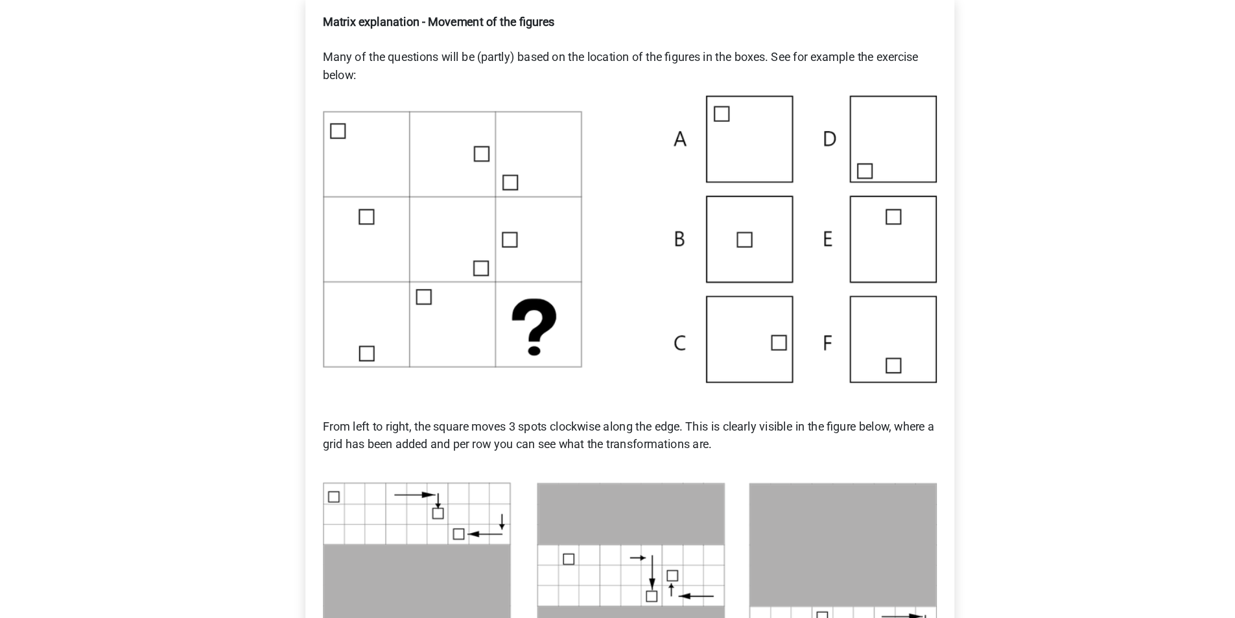
scroll to position [0, 0]
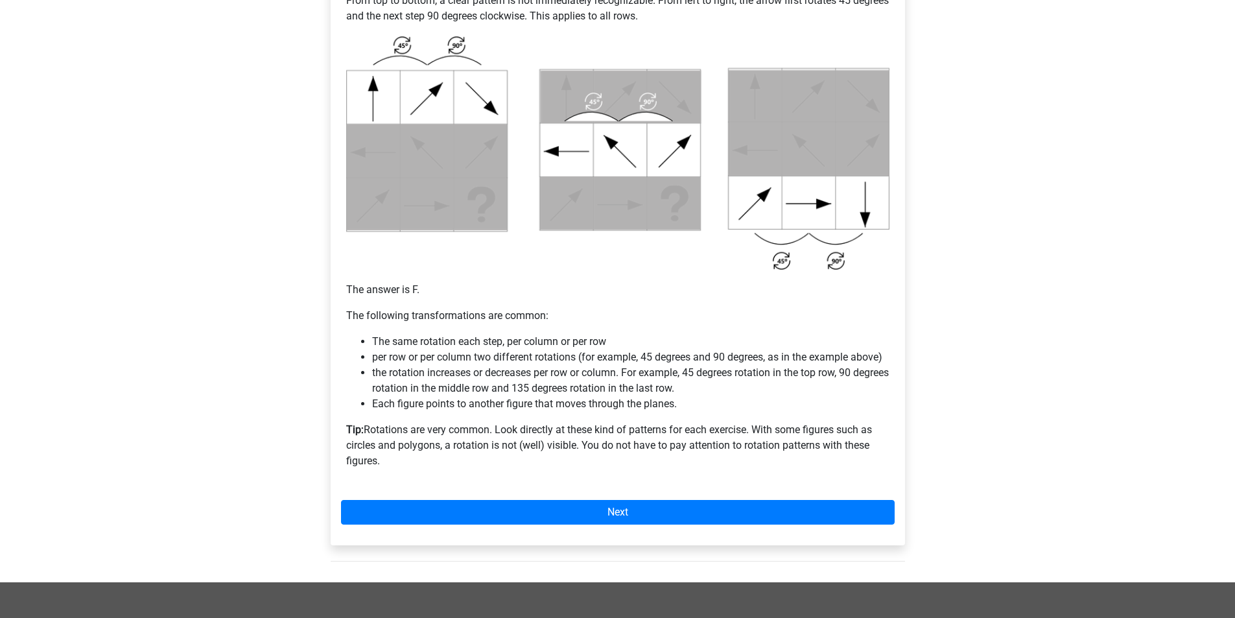
scroll to position [593, 0]
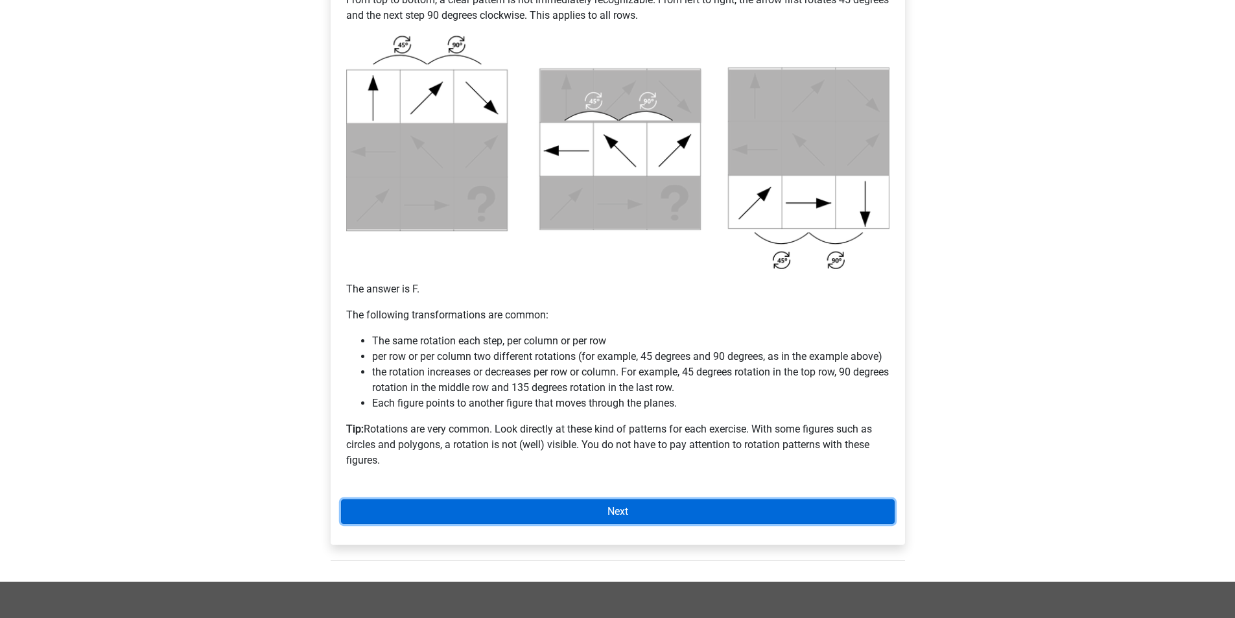
click at [512, 508] on link "Next" at bounding box center [618, 511] width 554 height 25
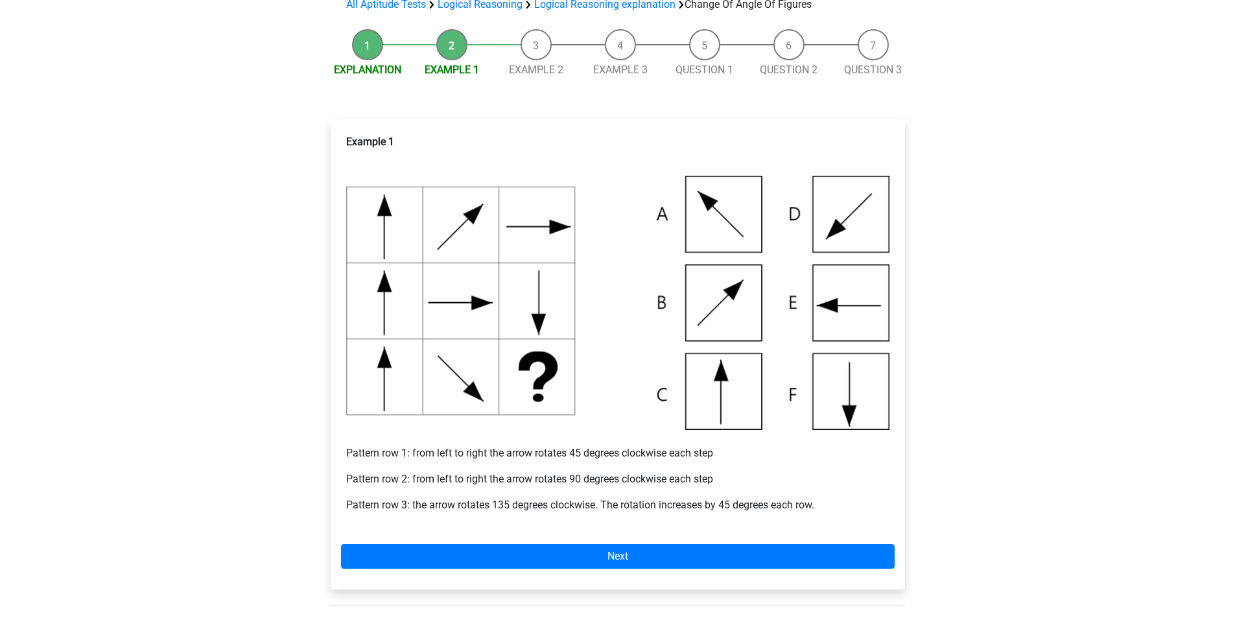
scroll to position [154, 0]
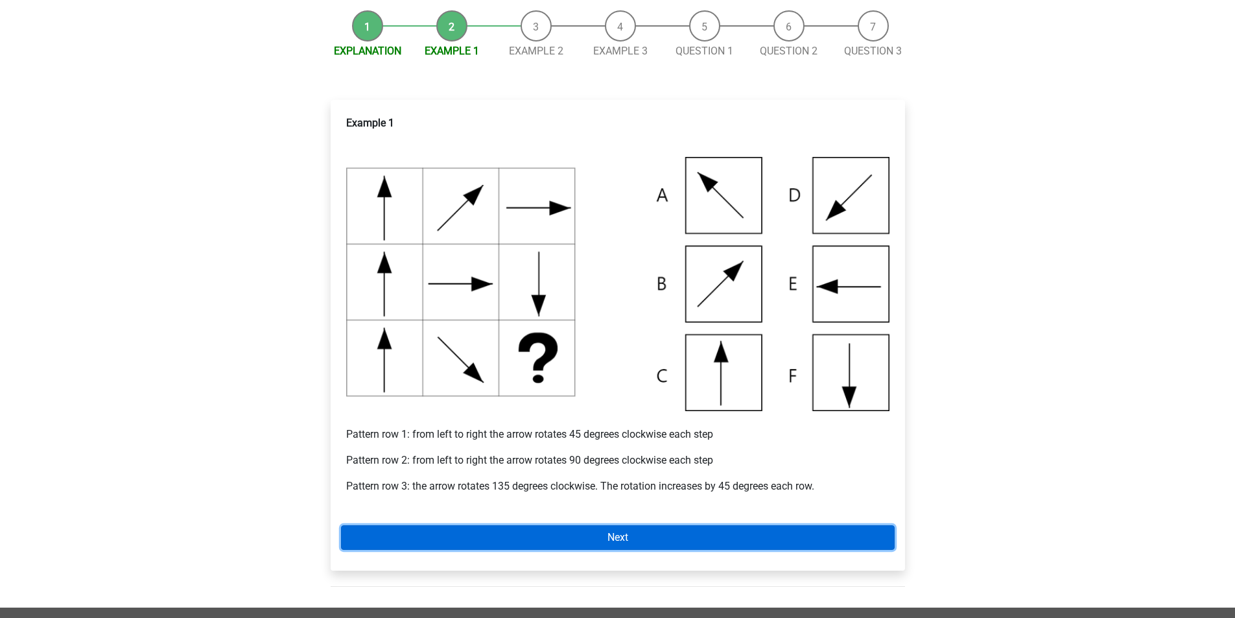
click at [604, 536] on link "Next" at bounding box center [618, 537] width 554 height 25
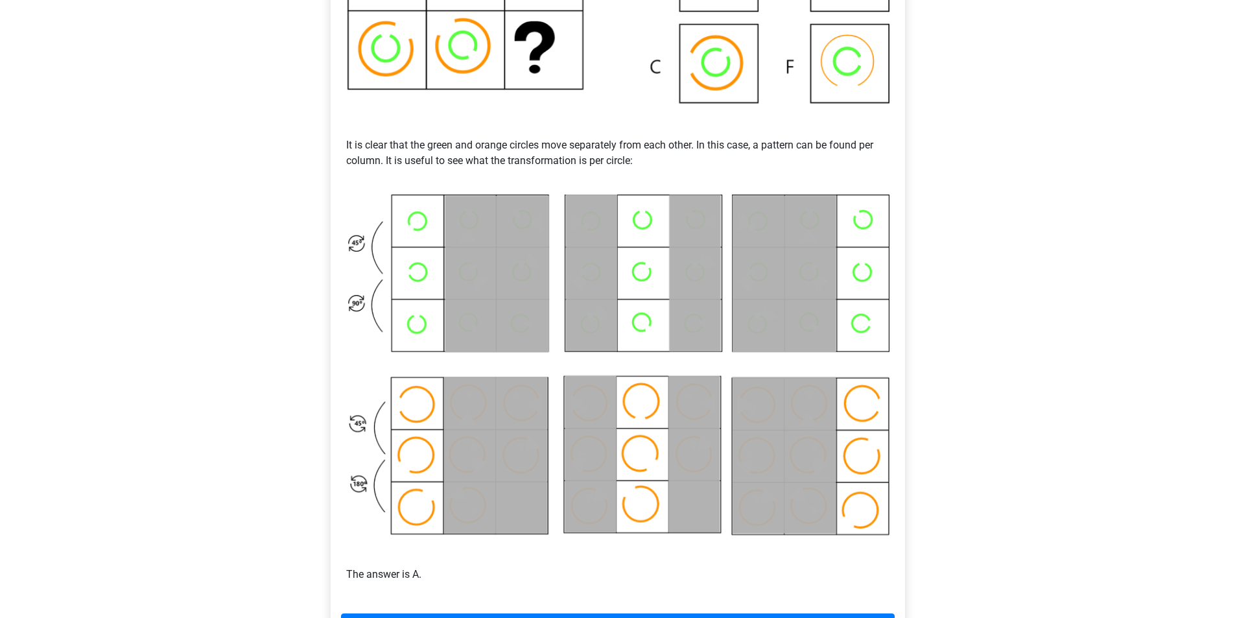
scroll to position [670, 0]
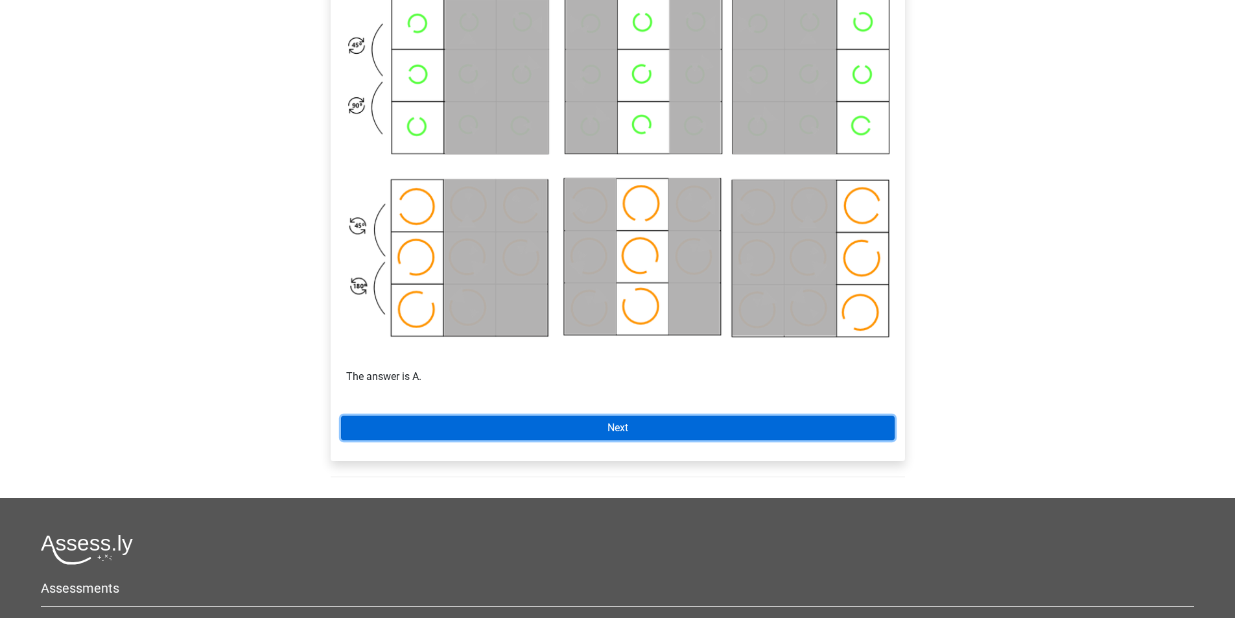
click at [474, 427] on link "Next" at bounding box center [618, 428] width 554 height 25
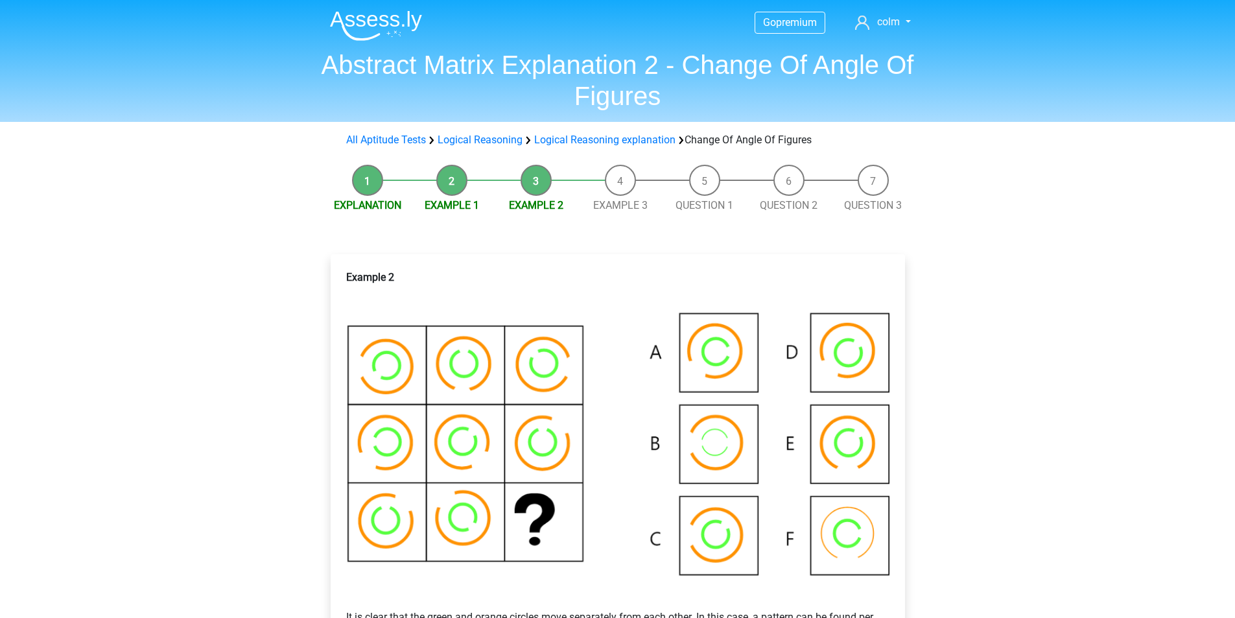
scroll to position [670, 0]
